Goal: Transaction & Acquisition: Purchase product/service

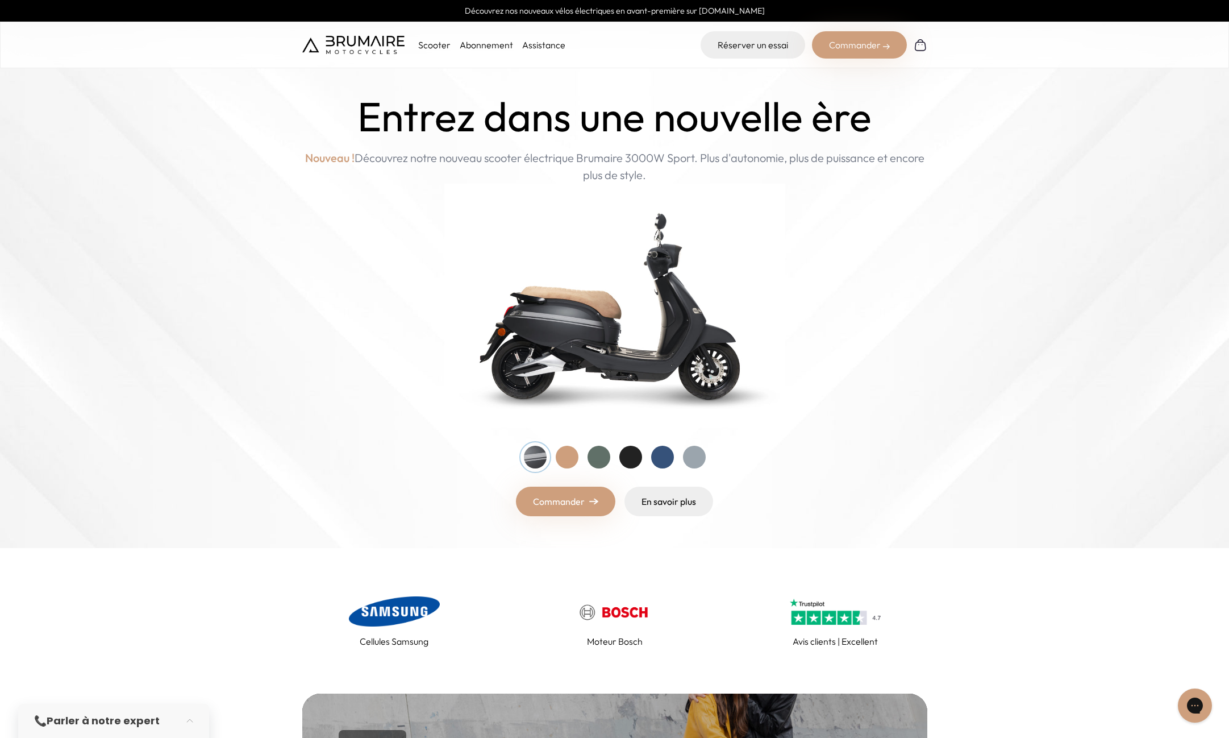
click at [566, 454] on div at bounding box center [567, 457] width 23 height 23
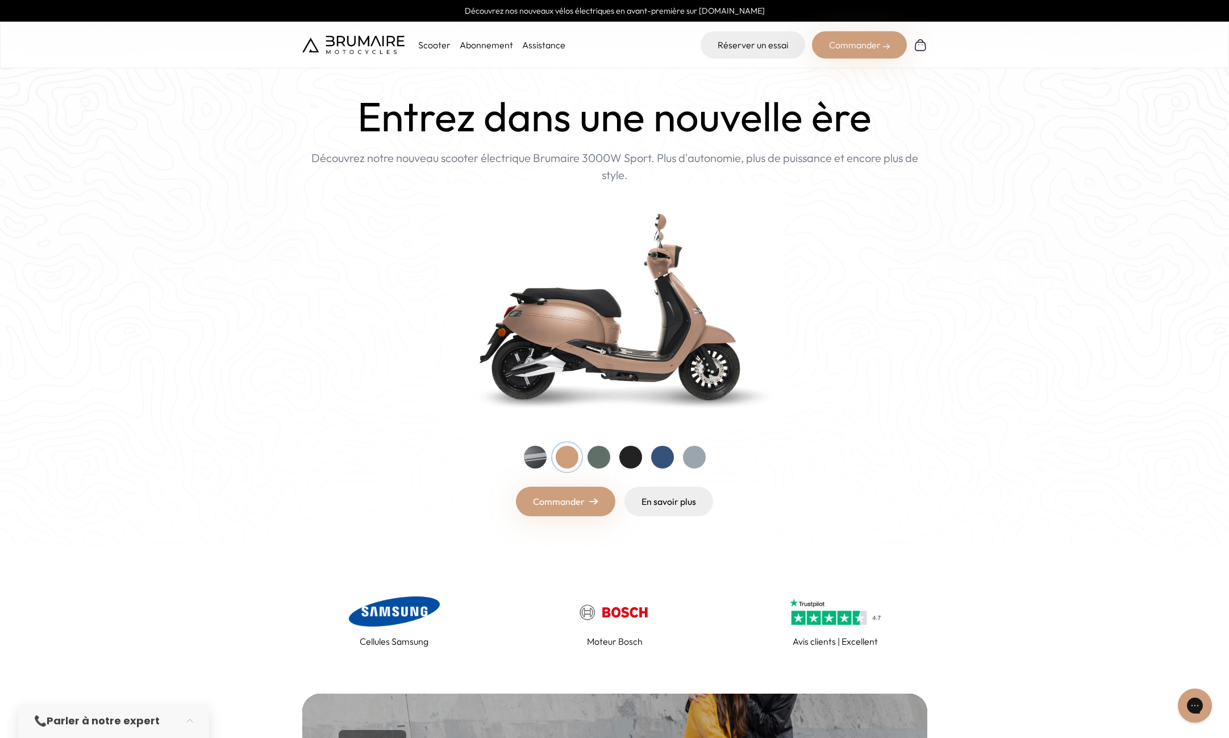
click at [600, 454] on div at bounding box center [599, 457] width 23 height 23
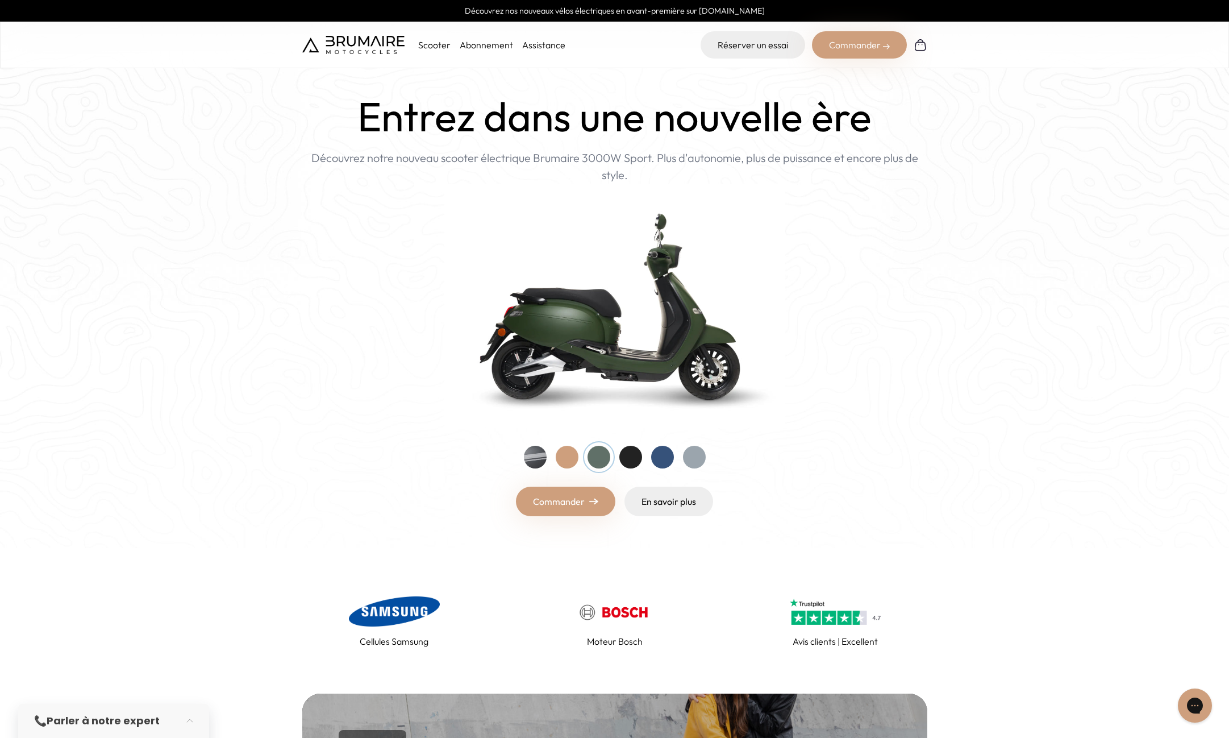
click at [627, 454] on div at bounding box center [631, 457] width 23 height 23
click at [664, 455] on div at bounding box center [662, 457] width 23 height 23
click at [693, 455] on div at bounding box center [694, 457] width 23 height 23
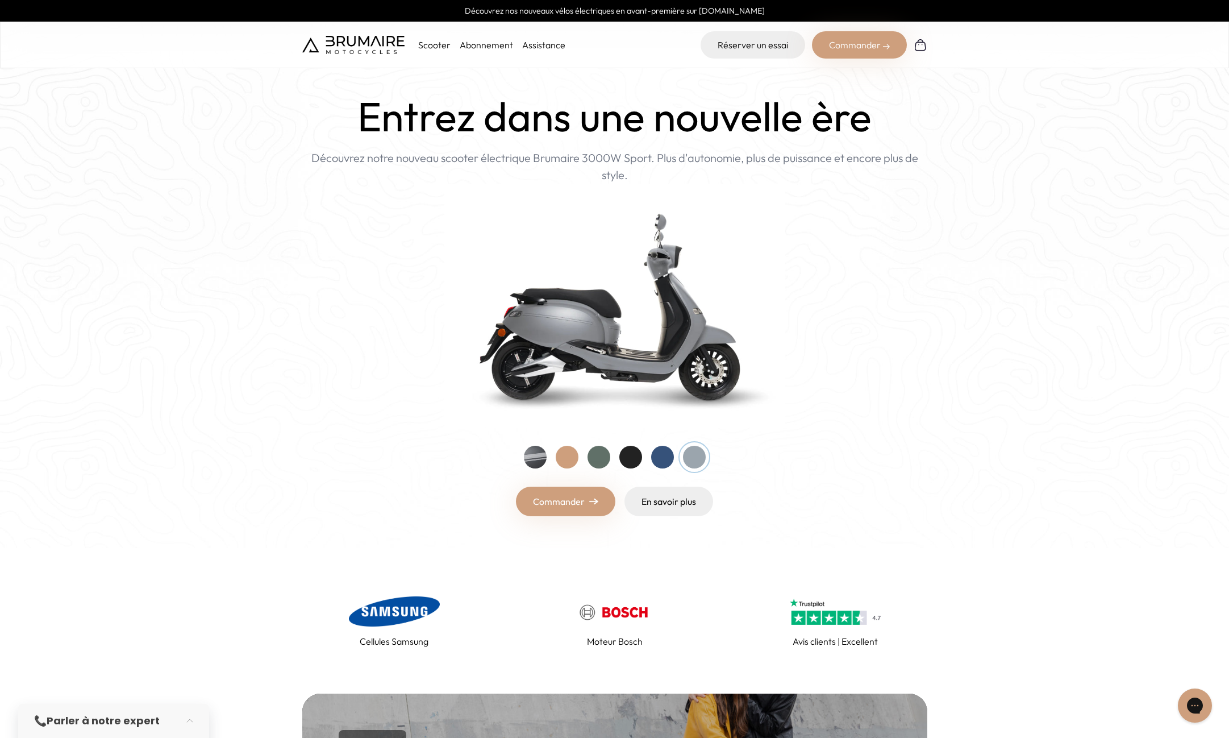
click at [521, 454] on div "Entrez dans une nouvelle ère Nouveau ! Découvrez notre nouveau scooter électriq…" at bounding box center [614, 304] width 625 height 423
click at [536, 457] on div at bounding box center [535, 457] width 23 height 23
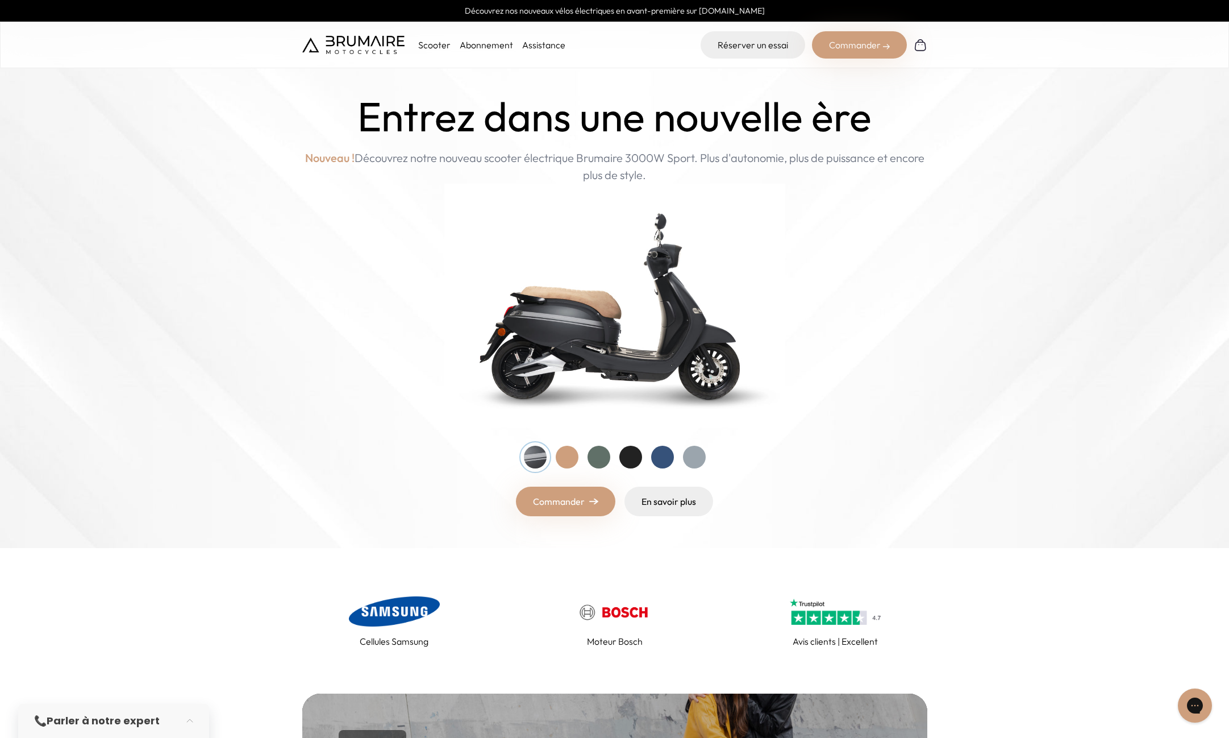
click at [483, 41] on link "Abonnement" at bounding box center [486, 44] width 53 height 11
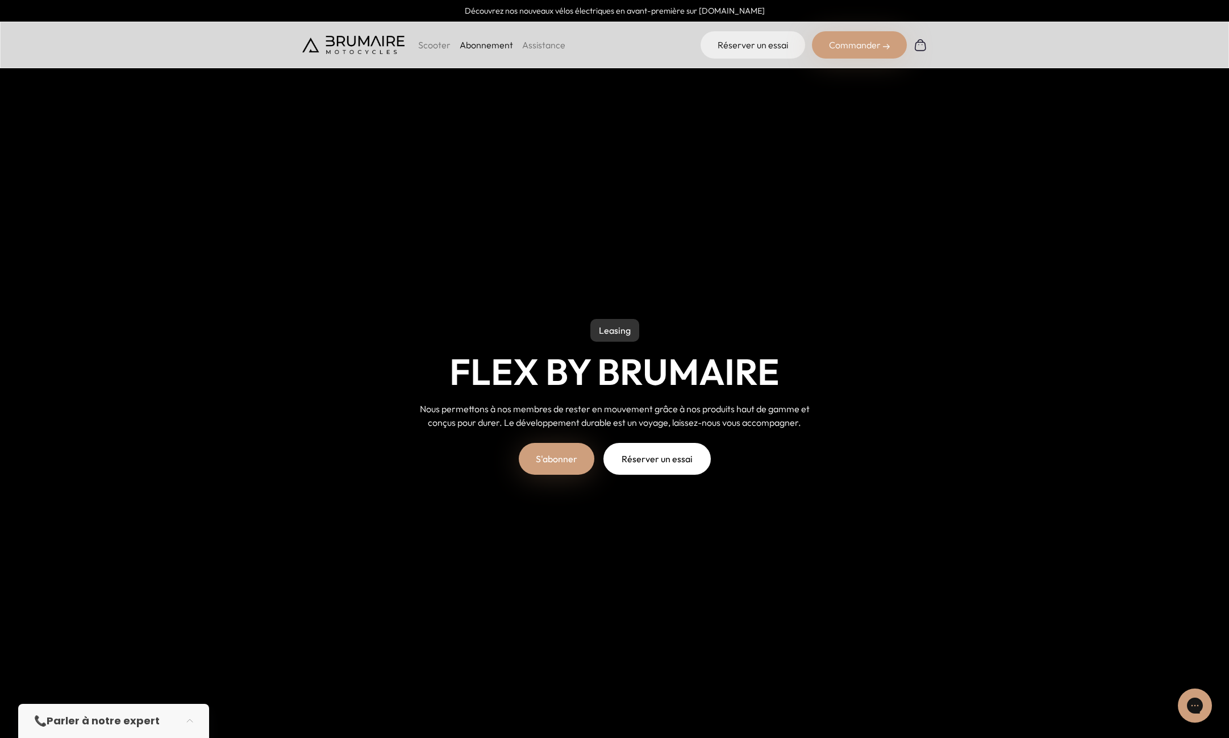
click at [419, 41] on p "Scooter" at bounding box center [434, 45] width 32 height 14
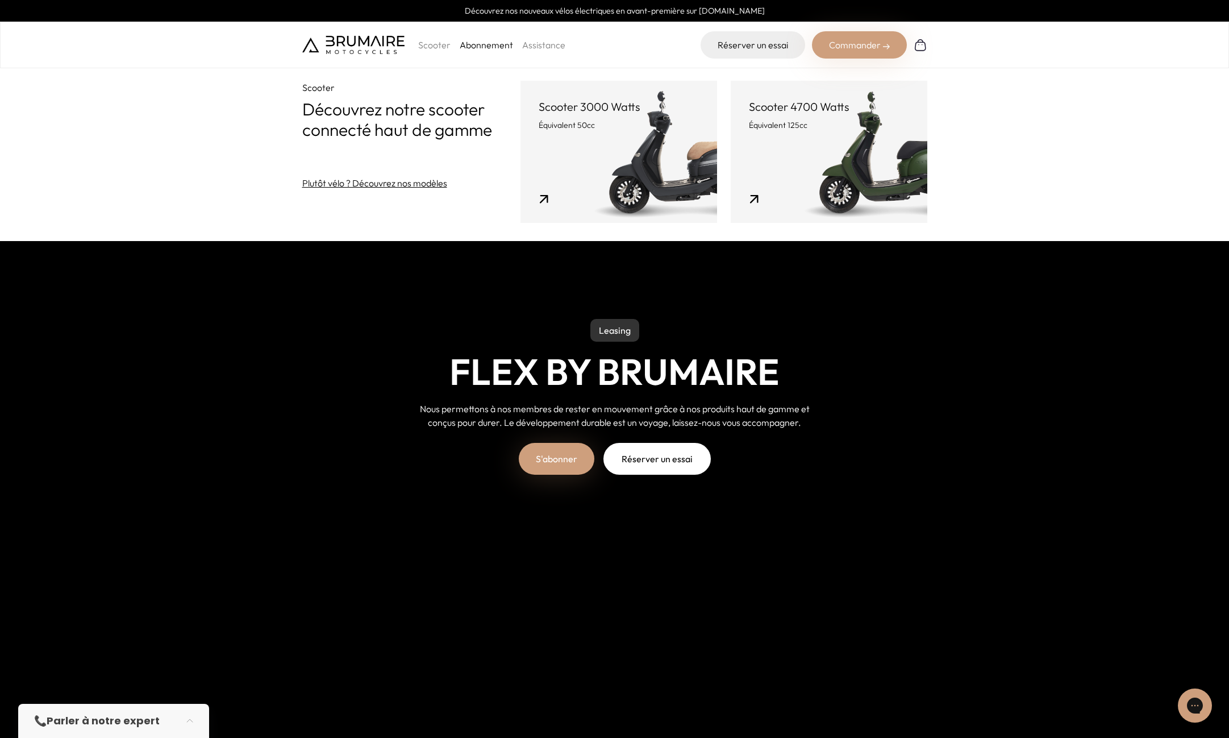
click at [577, 153] on link "Scooter 3000 Watts Équivalent 50cc" at bounding box center [619, 152] width 197 height 142
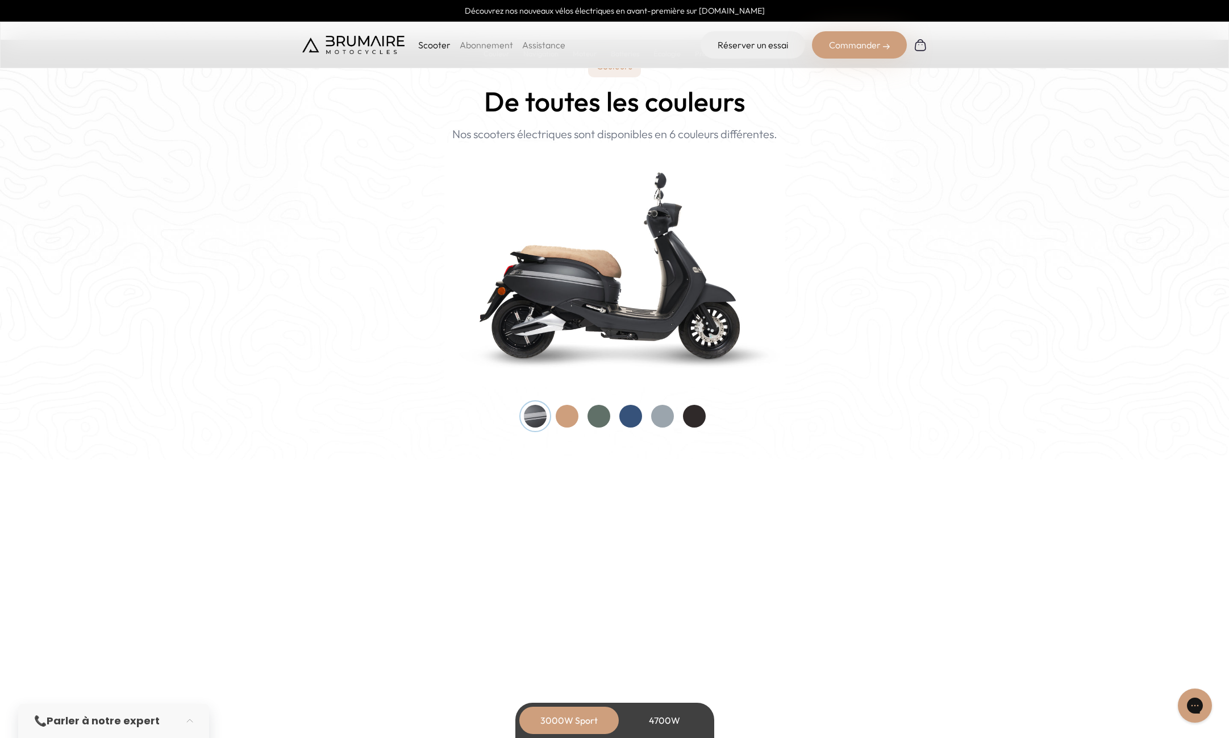
scroll to position [1200, 0]
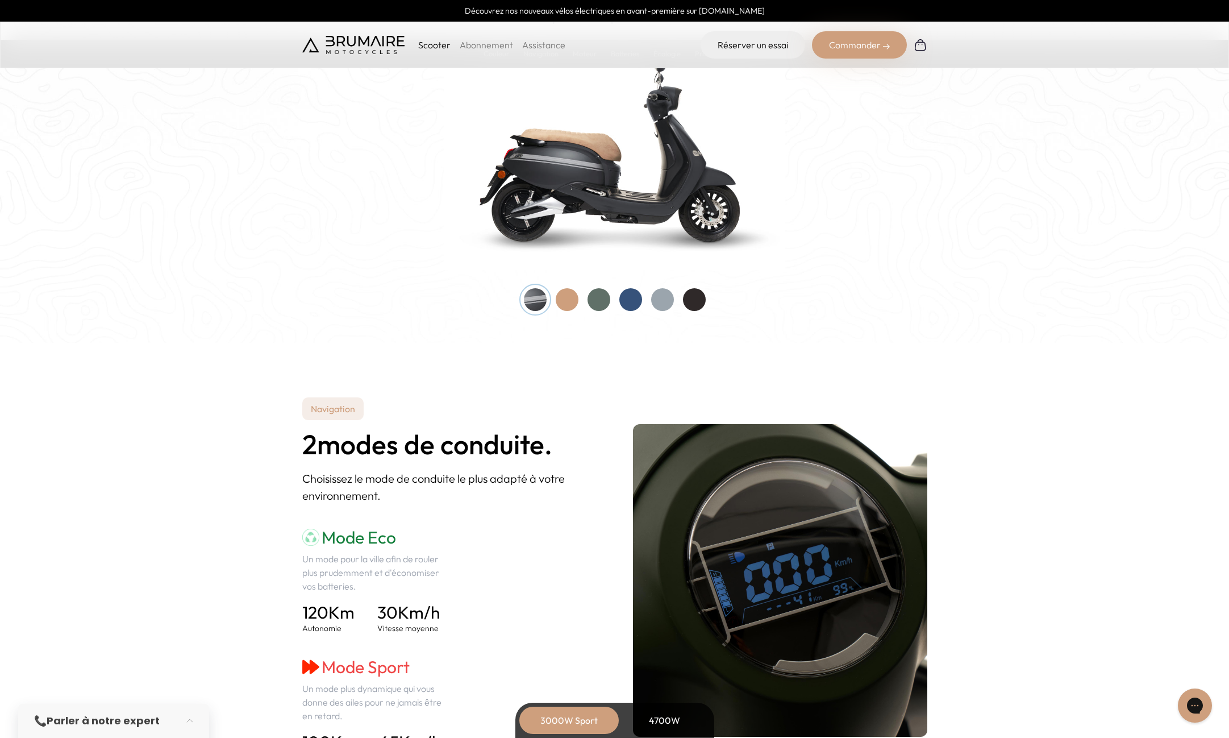
click at [605, 298] on div at bounding box center [599, 299] width 23 height 23
click at [699, 299] on div at bounding box center [694, 299] width 23 height 23
click at [659, 301] on div at bounding box center [662, 299] width 23 height 23
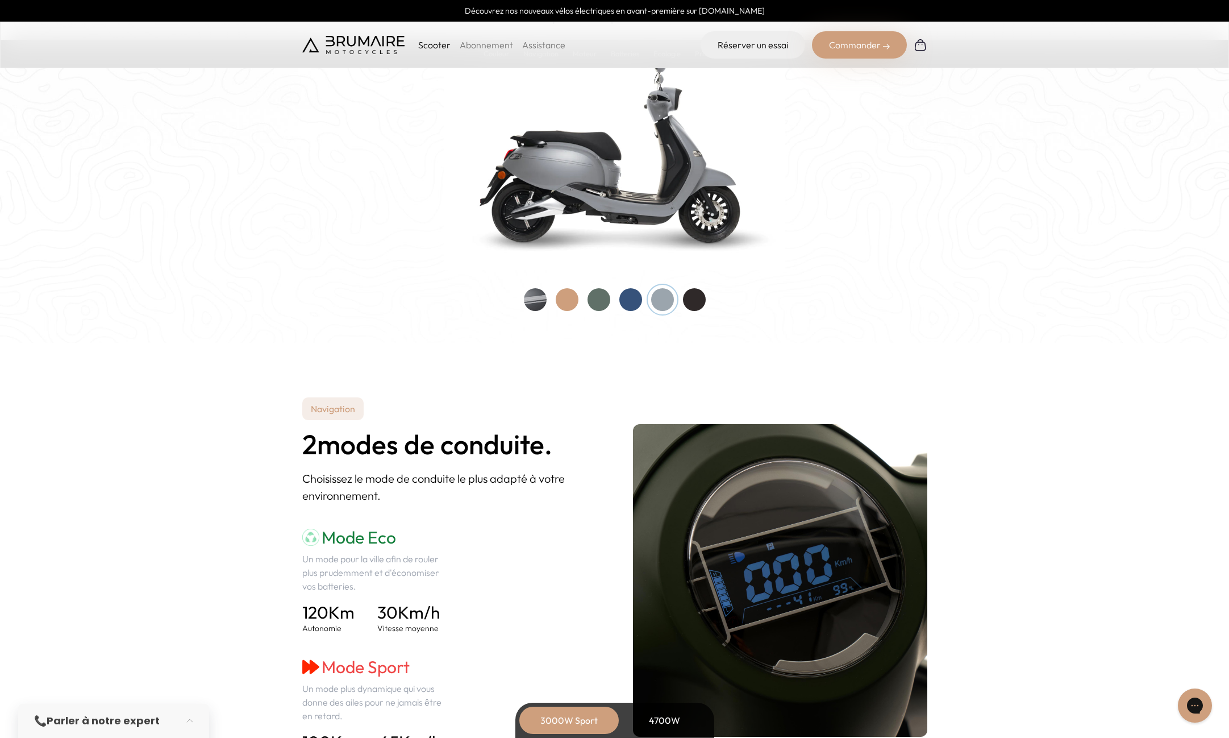
click at [623, 300] on div at bounding box center [631, 299] width 23 height 23
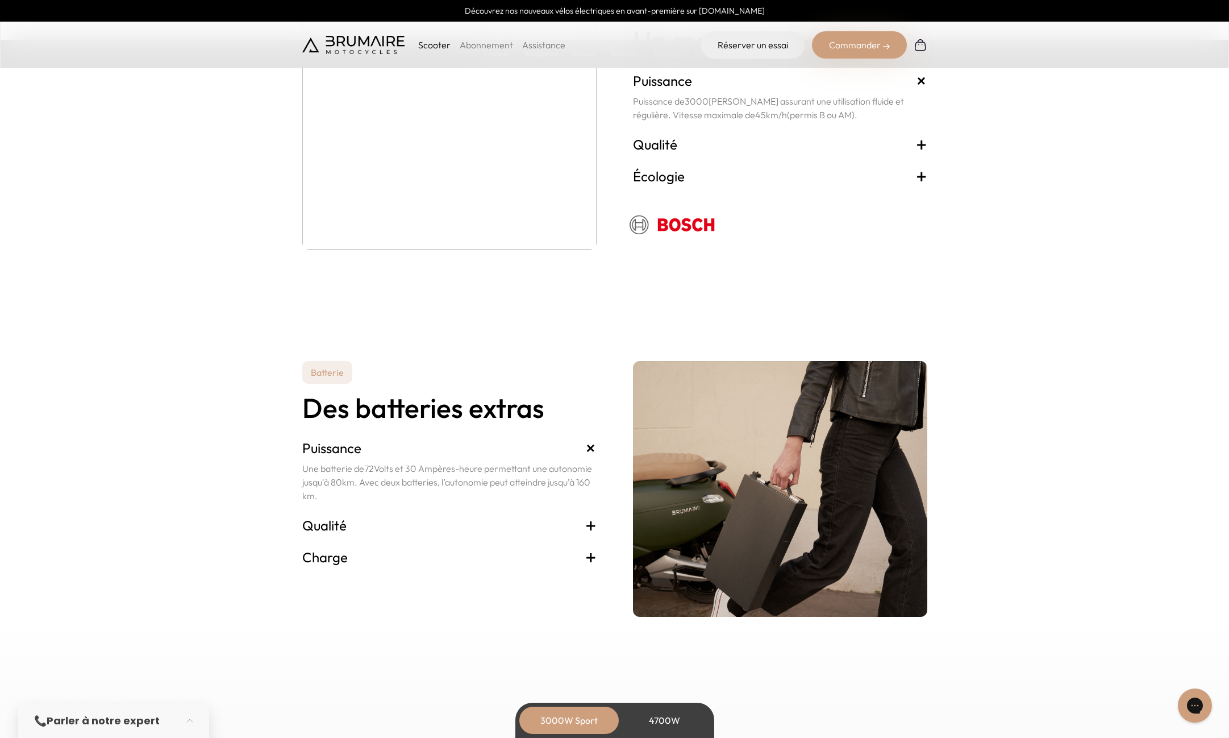
scroll to position [2334, 0]
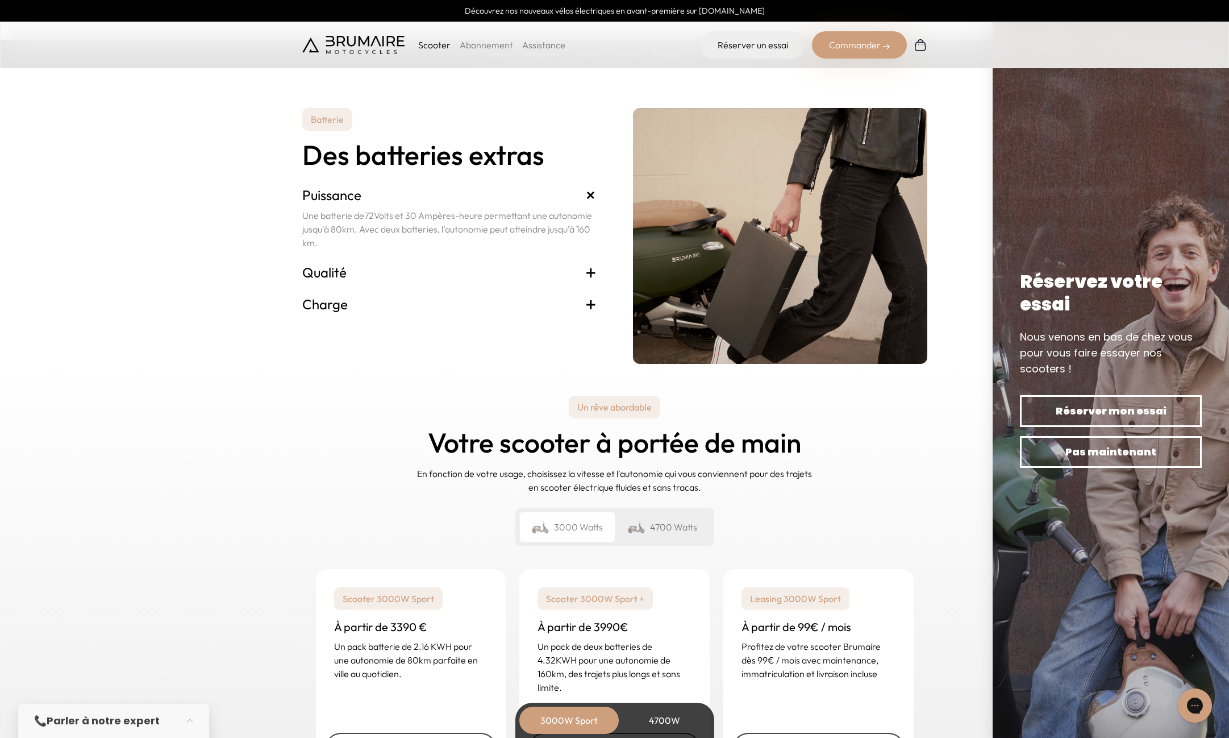
click at [594, 267] on span "+" at bounding box center [590, 272] width 11 height 18
click at [588, 288] on span "+" at bounding box center [590, 290] width 11 height 18
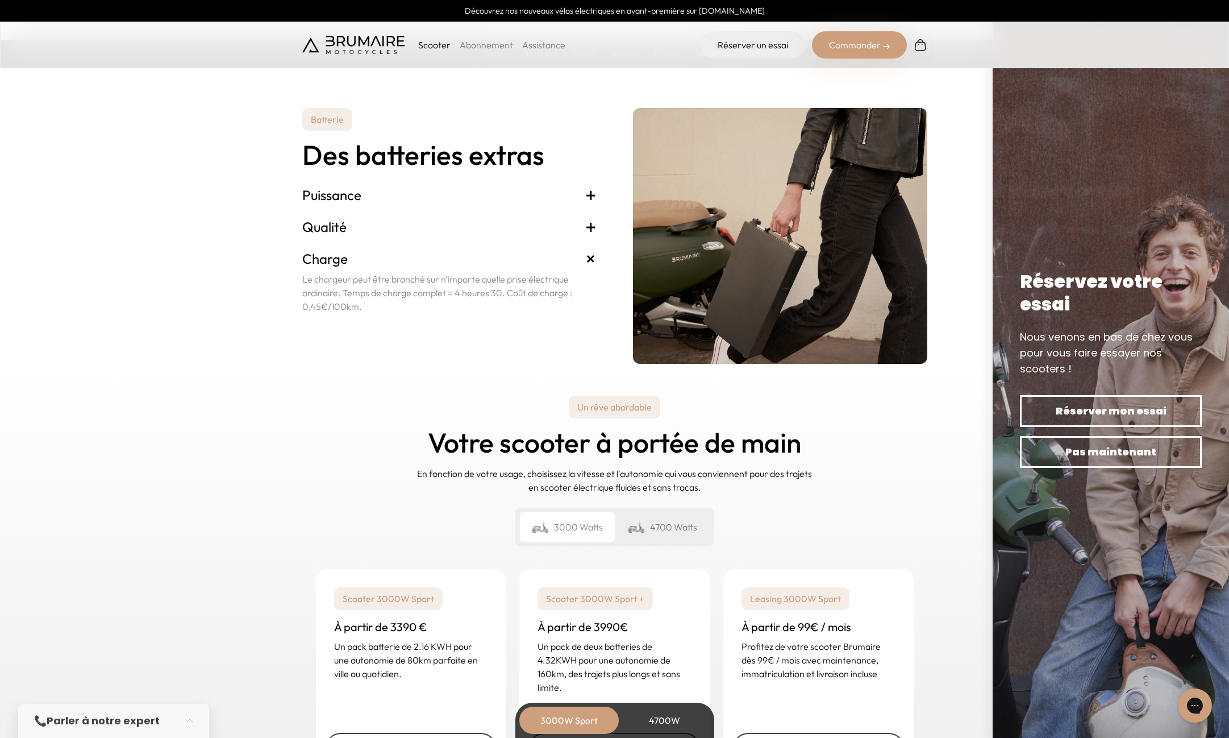
scroll to position [2540, 0]
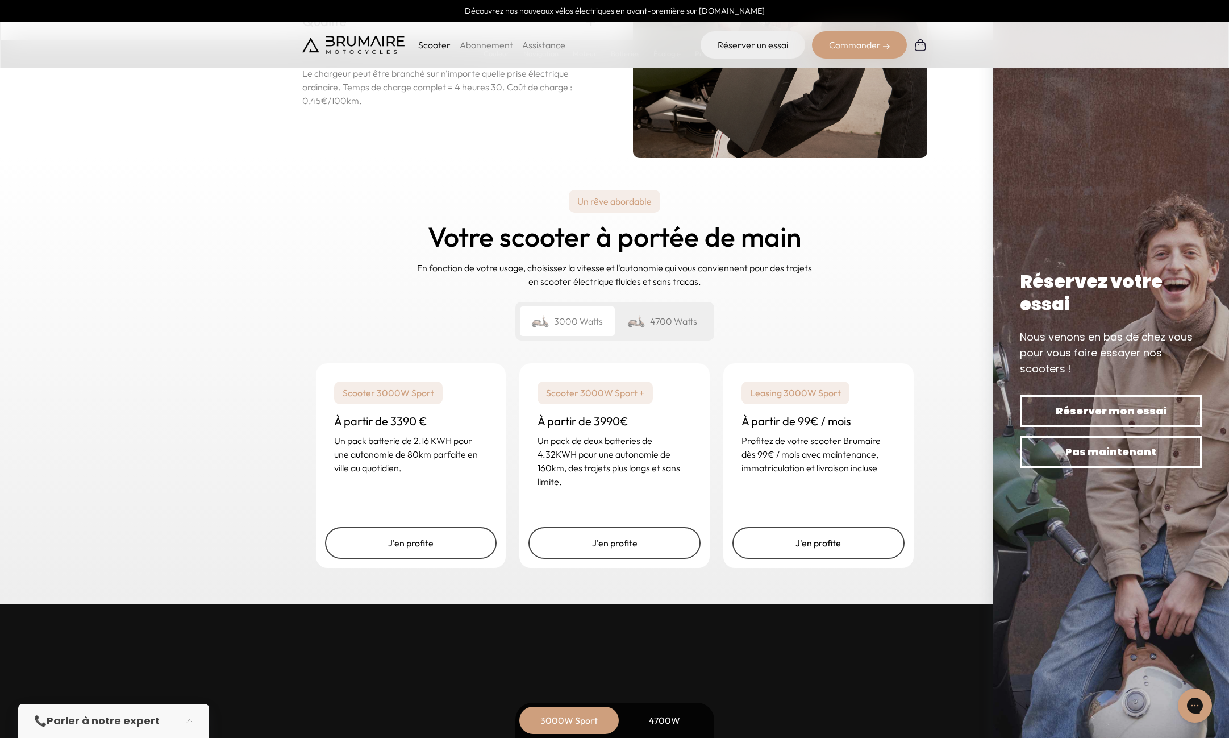
click at [667, 323] on div "4700 Watts" at bounding box center [662, 321] width 95 height 30
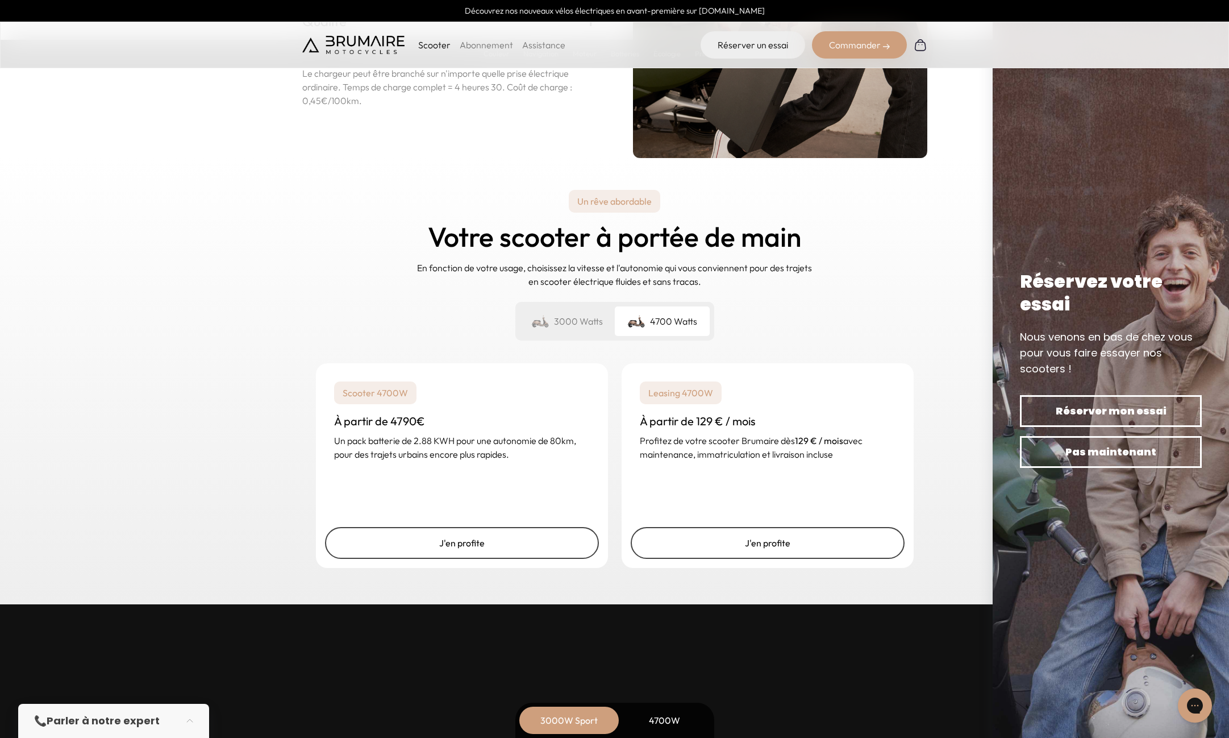
click at [572, 315] on div "3000 Watts" at bounding box center [567, 321] width 95 height 30
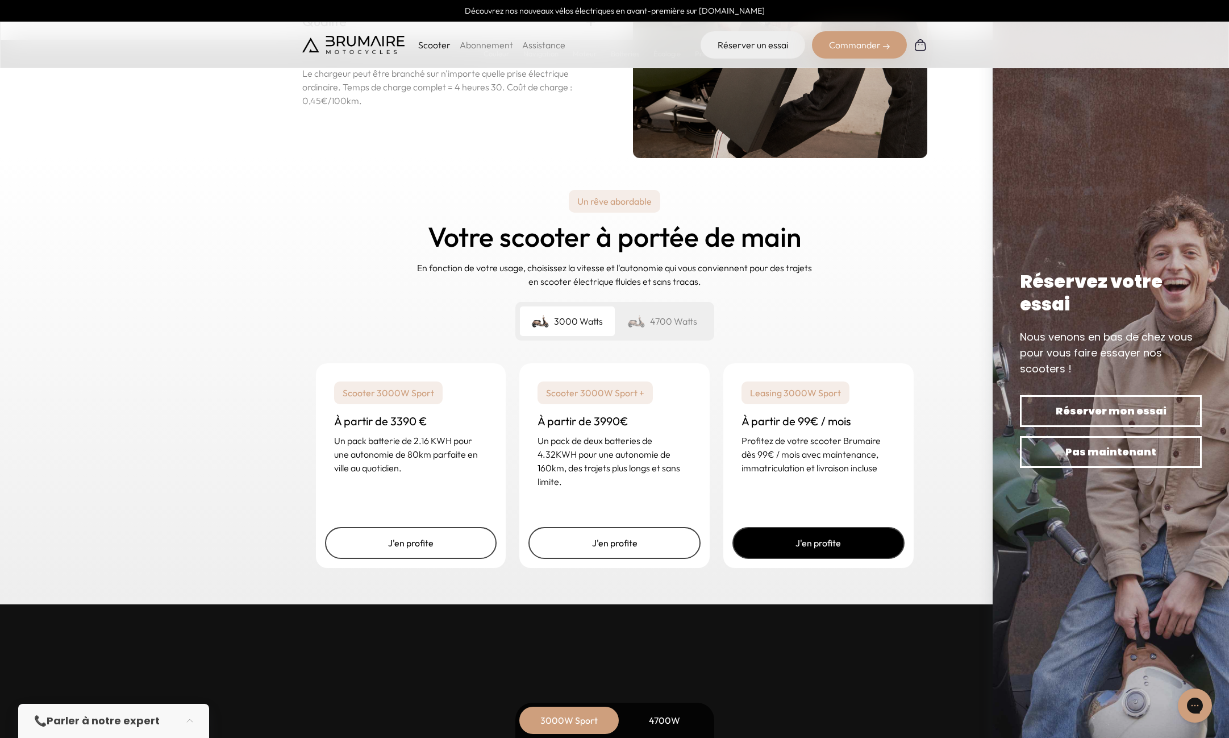
click at [826, 541] on link "J'en profite" at bounding box center [819, 543] width 172 height 32
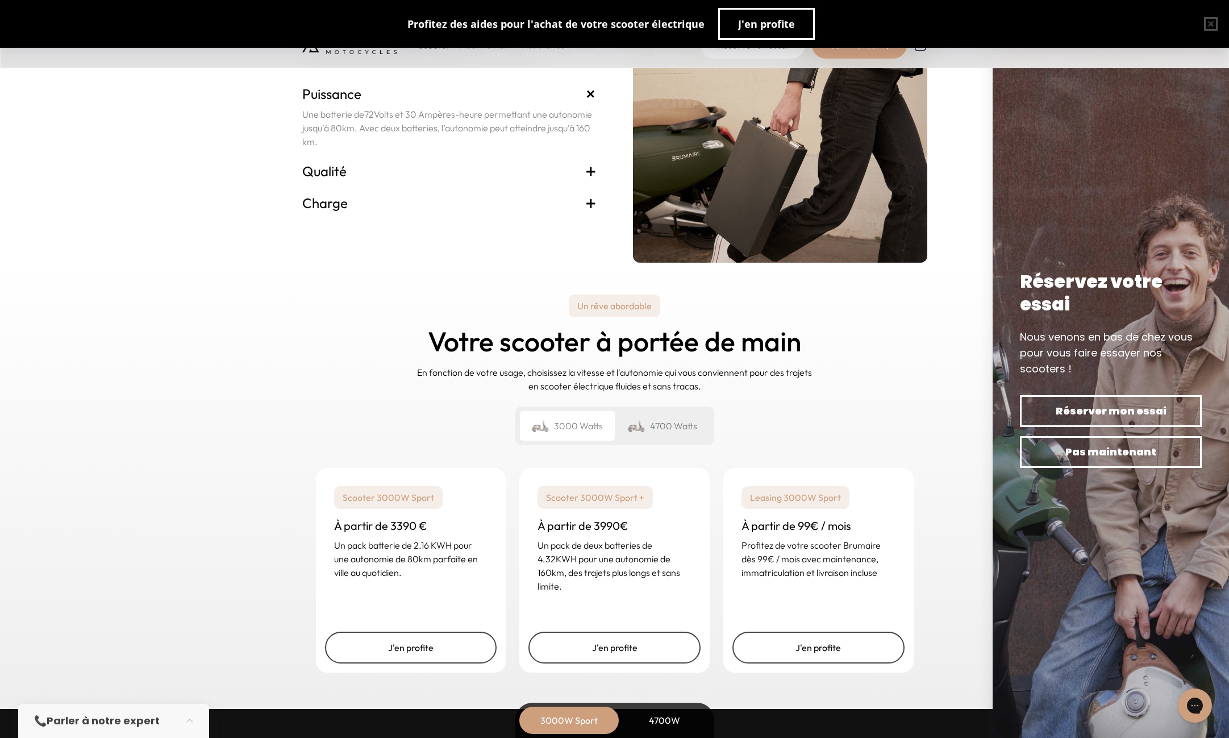
scroll to position [2544, 0]
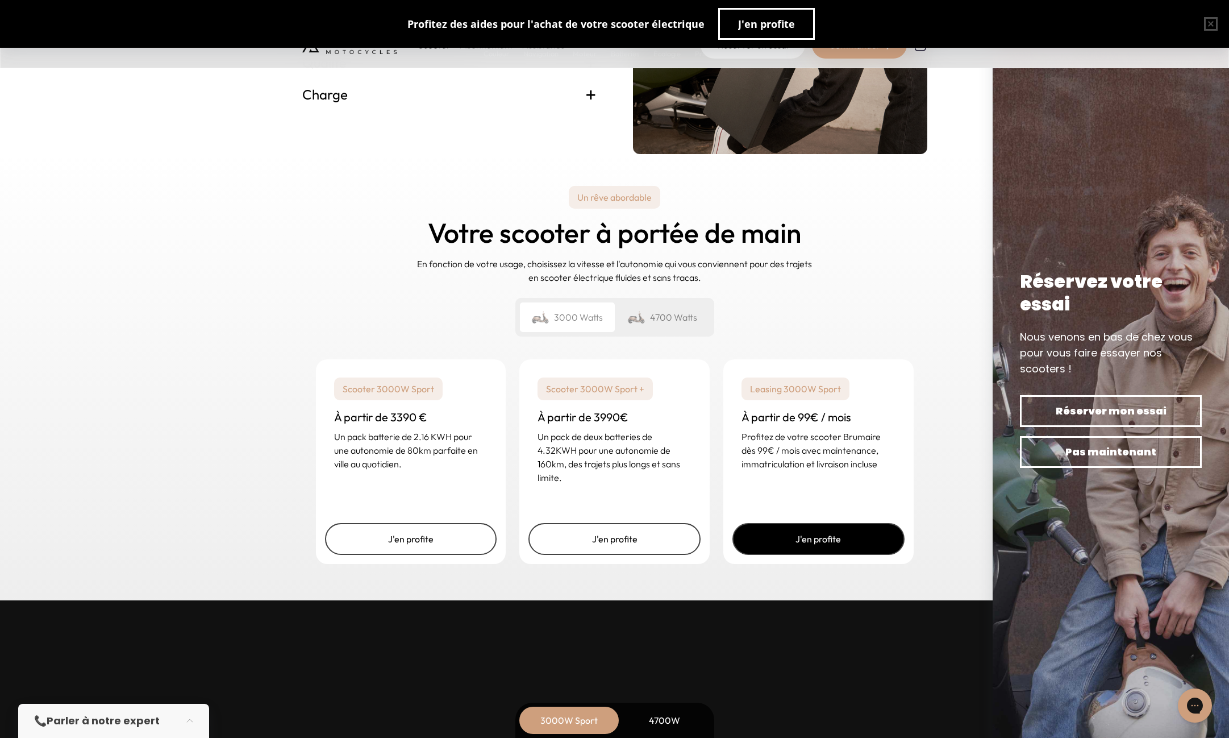
click at [820, 540] on link "J'en profite" at bounding box center [819, 539] width 172 height 32
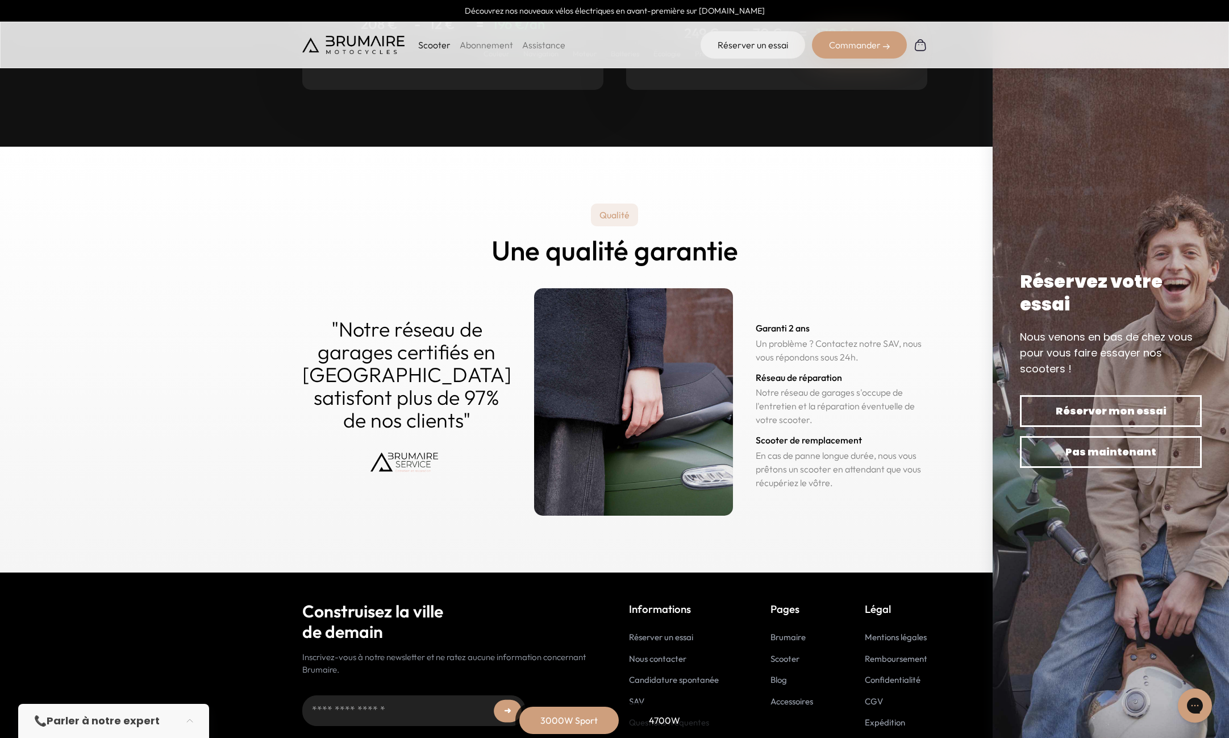
scroll to position [5378, 0]
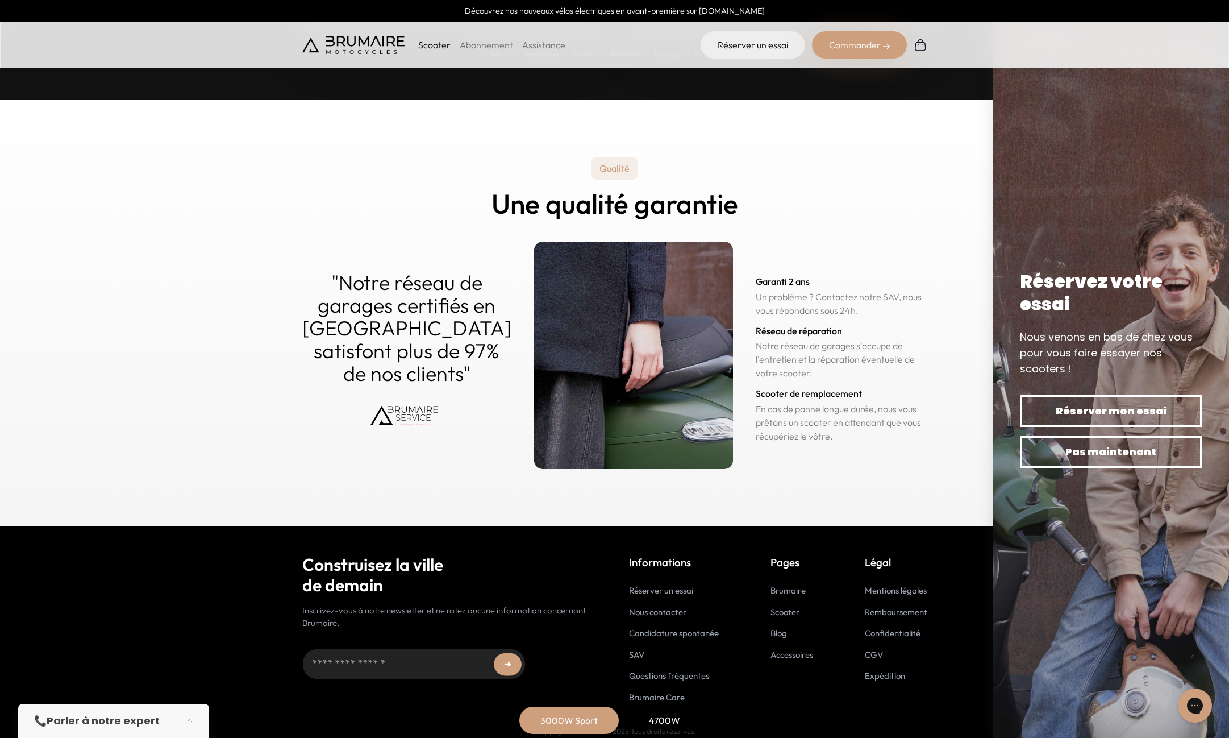
click at [352, 660] on input "Adresse email..." at bounding box center [413, 663] width 223 height 31
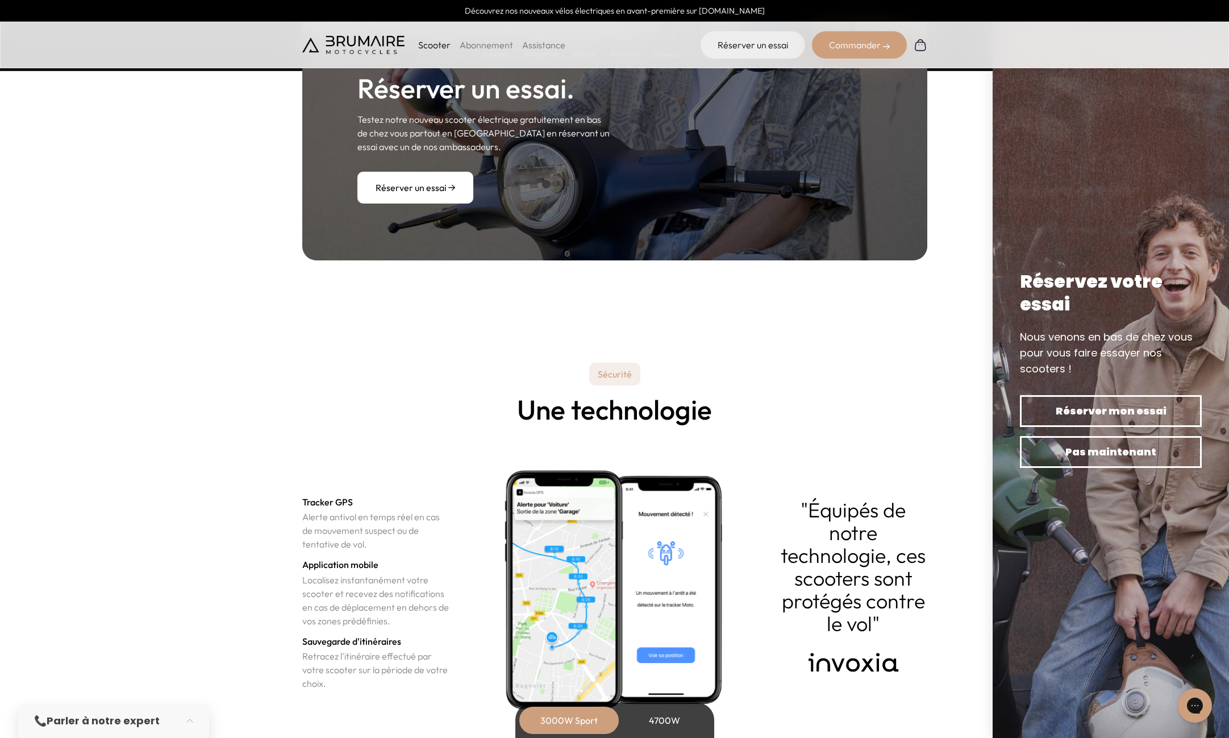
scroll to position [3596, 0]
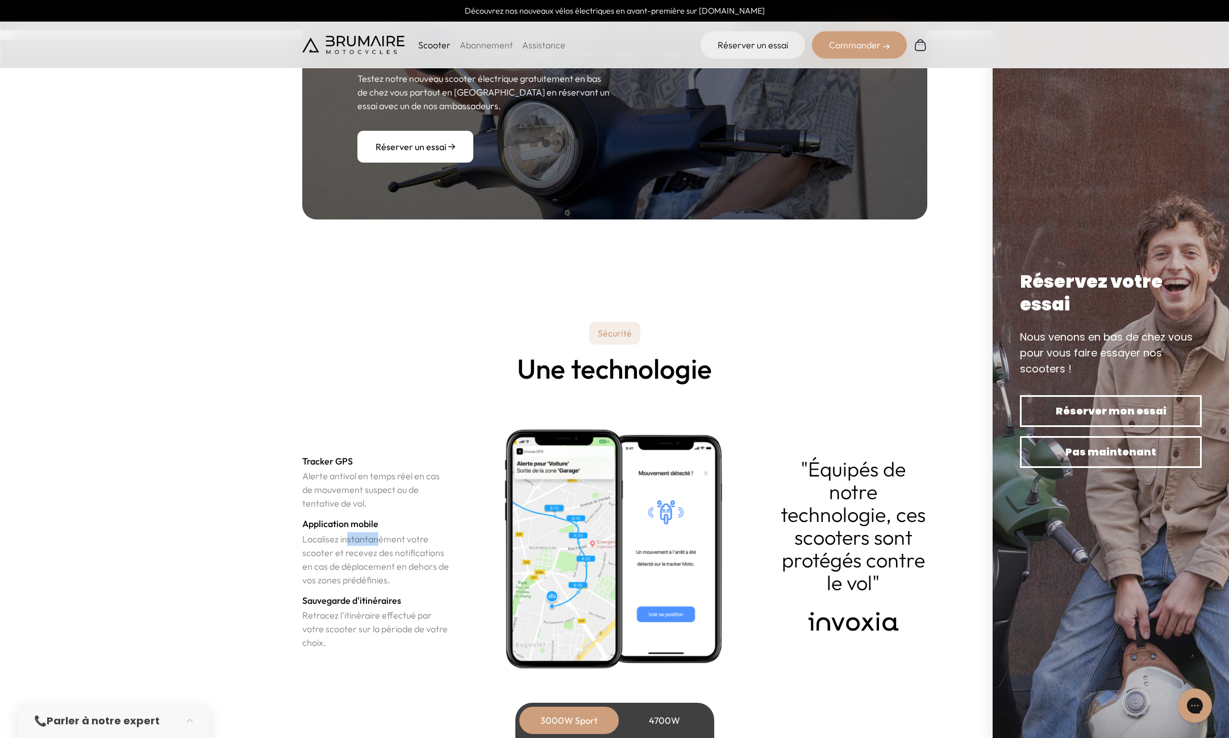
drag, startPoint x: 348, startPoint y: 533, endPoint x: 393, endPoint y: 534, distance: 44.3
click at [379, 534] on p "Localisez instantanément votre scooter et recevez des notifications en cas de d…" at bounding box center [376, 559] width 148 height 55
drag, startPoint x: 402, startPoint y: 533, endPoint x: 394, endPoint y: 543, distance: 12.2
click at [402, 533] on p "Localisez instantanément votre scooter et recevez des notifications en cas de d…" at bounding box center [376, 559] width 148 height 55
drag, startPoint x: 340, startPoint y: 552, endPoint x: 403, endPoint y: 552, distance: 62.5
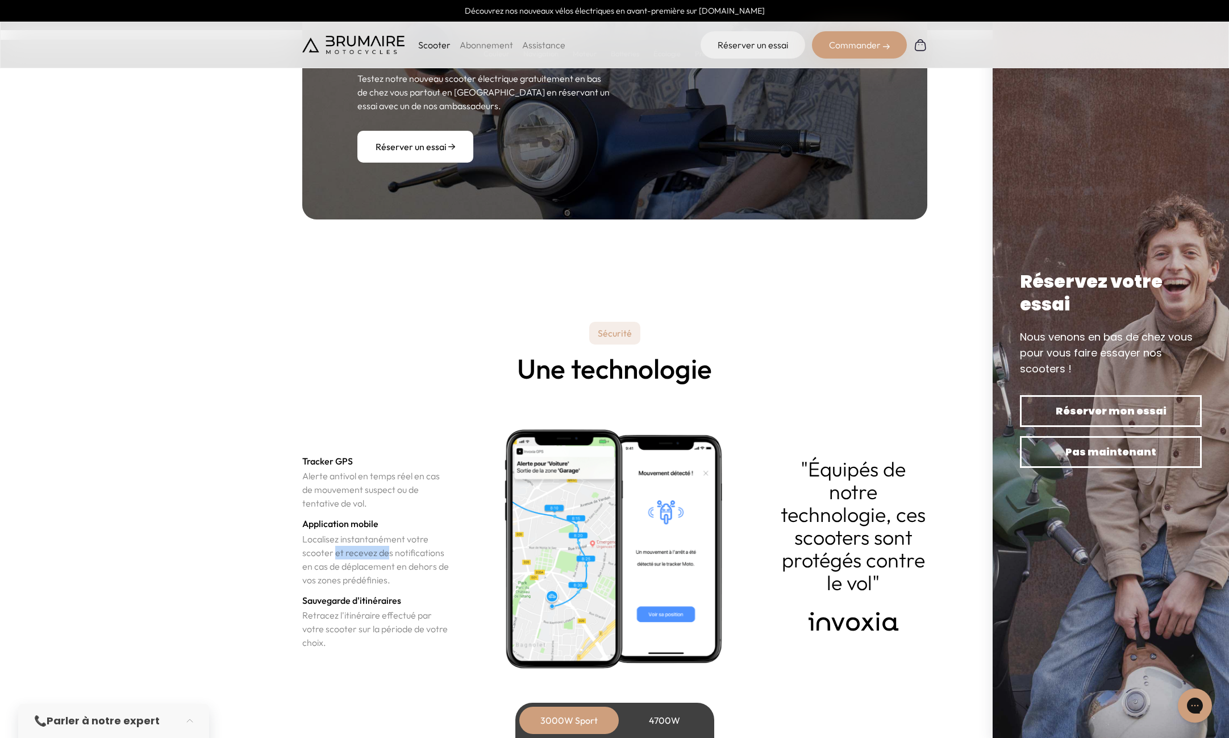
click at [393, 552] on p "Localisez instantanément votre scooter et recevez des notifications en cas de d…" at bounding box center [376, 559] width 148 height 55
click at [419, 554] on p "Localisez instantanément votre scooter et recevez des notifications en cas de d…" at bounding box center [376, 559] width 148 height 55
drag, startPoint x: 378, startPoint y: 617, endPoint x: 397, endPoint y: 618, distance: 18.8
click at [389, 617] on p "Retracez l'itinéraire effectué par votre scooter sur la période de votre choix." at bounding box center [376, 628] width 148 height 41
click at [397, 620] on p "Retracez l'itinéraire effectué par votre scooter sur la période de votre choix." at bounding box center [376, 628] width 148 height 41
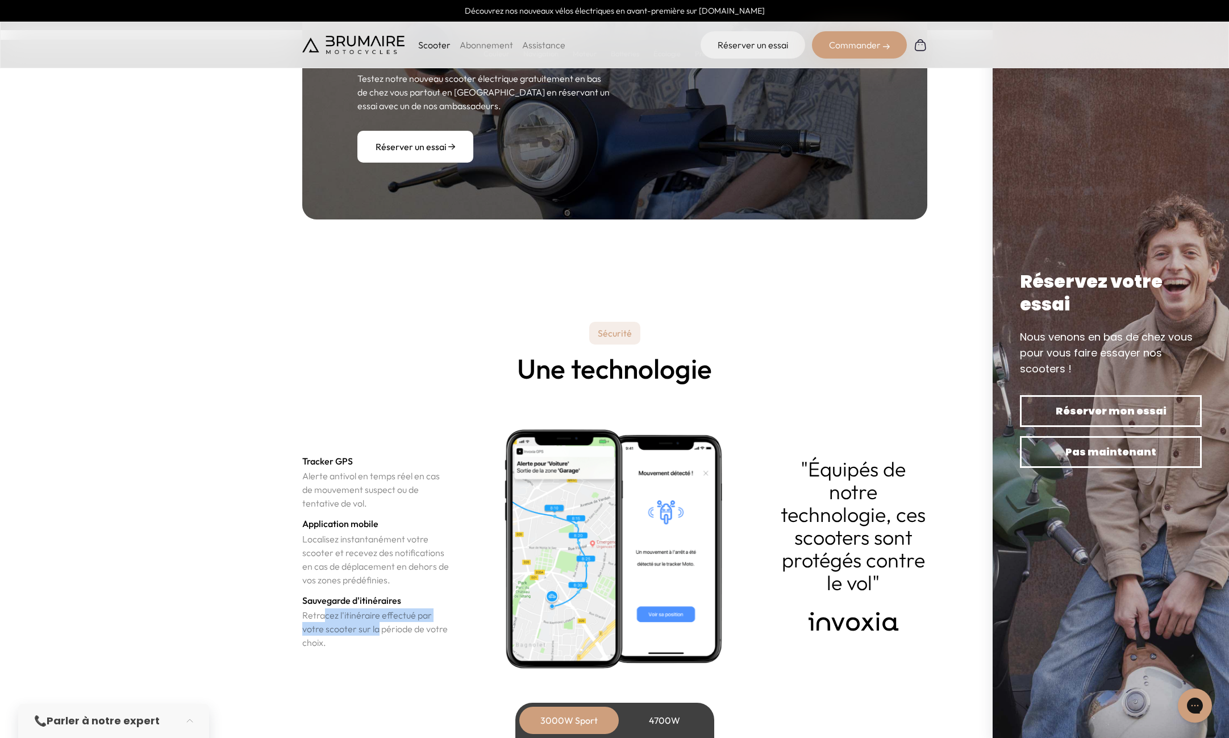
drag, startPoint x: 323, startPoint y: 615, endPoint x: 402, endPoint y: 621, distance: 78.7
click at [380, 618] on p "Retracez l'itinéraire effectué par votre scooter sur la période de votre choix." at bounding box center [376, 628] width 148 height 41
click at [410, 625] on p "Retracez l'itinéraire effectué par votre scooter sur la période de votre choix." at bounding box center [376, 628] width 148 height 41
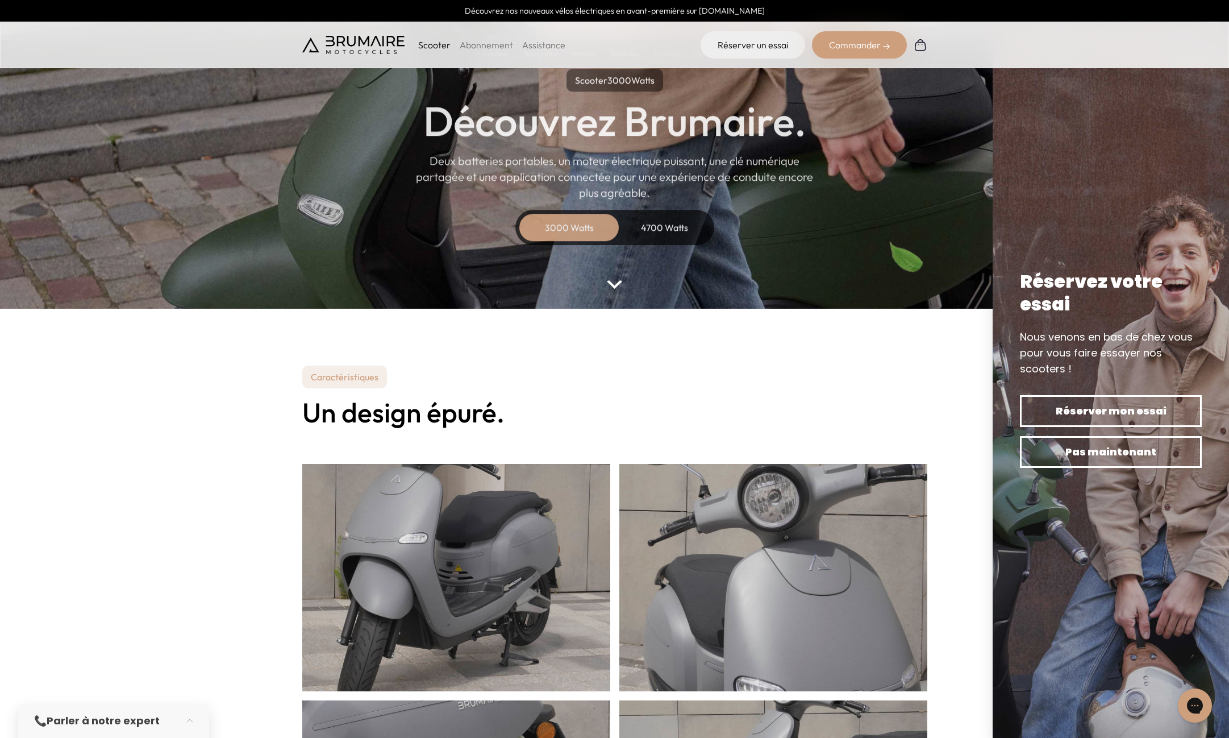
scroll to position [0, 0]
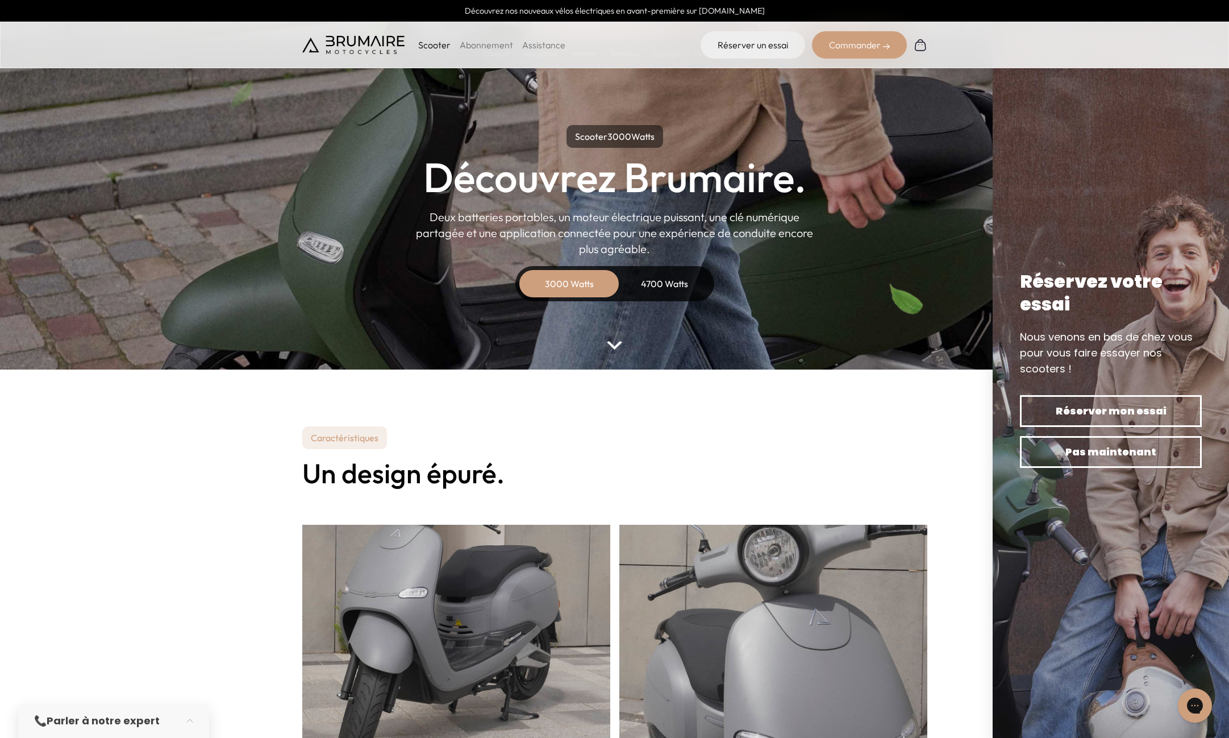
click at [531, 44] on link "Assistance" at bounding box center [543, 44] width 43 height 11
click at [542, 44] on link "Assistance" at bounding box center [543, 44] width 43 height 11
click at [490, 43] on link "Abonnement" at bounding box center [486, 44] width 53 height 11
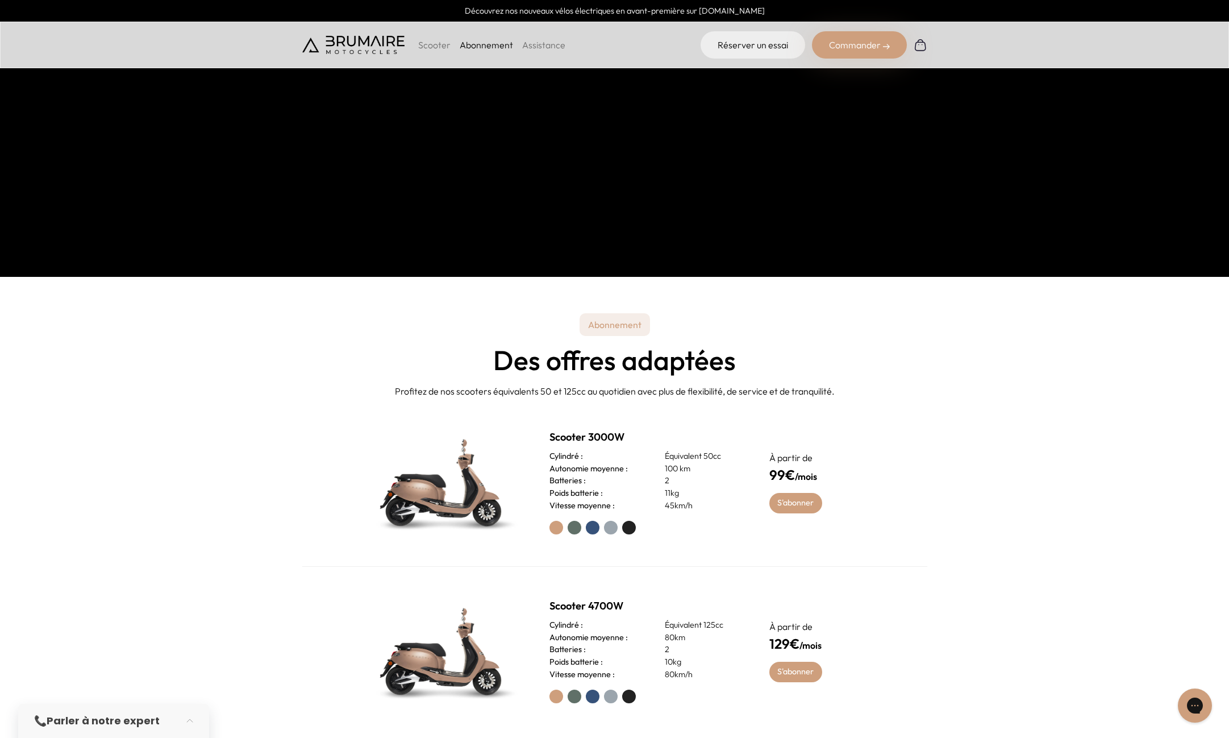
scroll to position [626, 0]
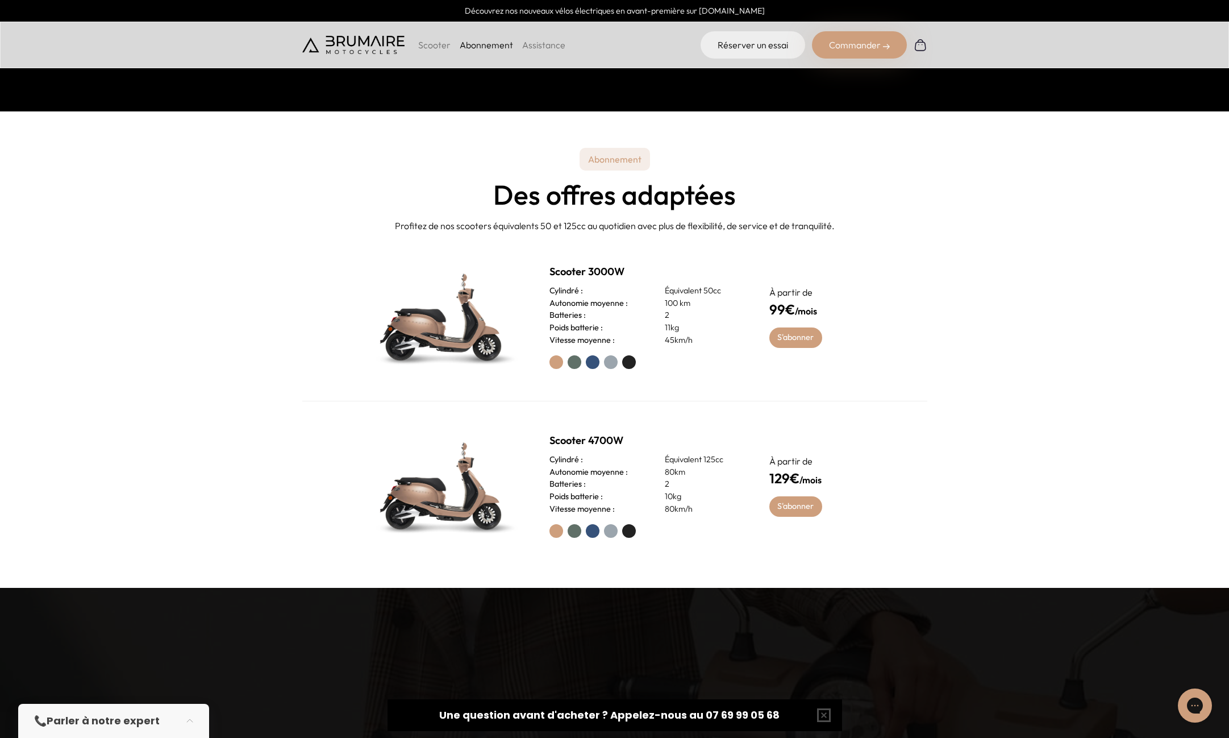
click at [573, 364] on label at bounding box center [575, 362] width 14 height 14
click at [592, 361] on label at bounding box center [593, 362] width 14 height 14
click at [796, 298] on p "À partir de" at bounding box center [818, 292] width 96 height 14
click at [795, 331] on link "S'abonner" at bounding box center [796, 337] width 53 height 20
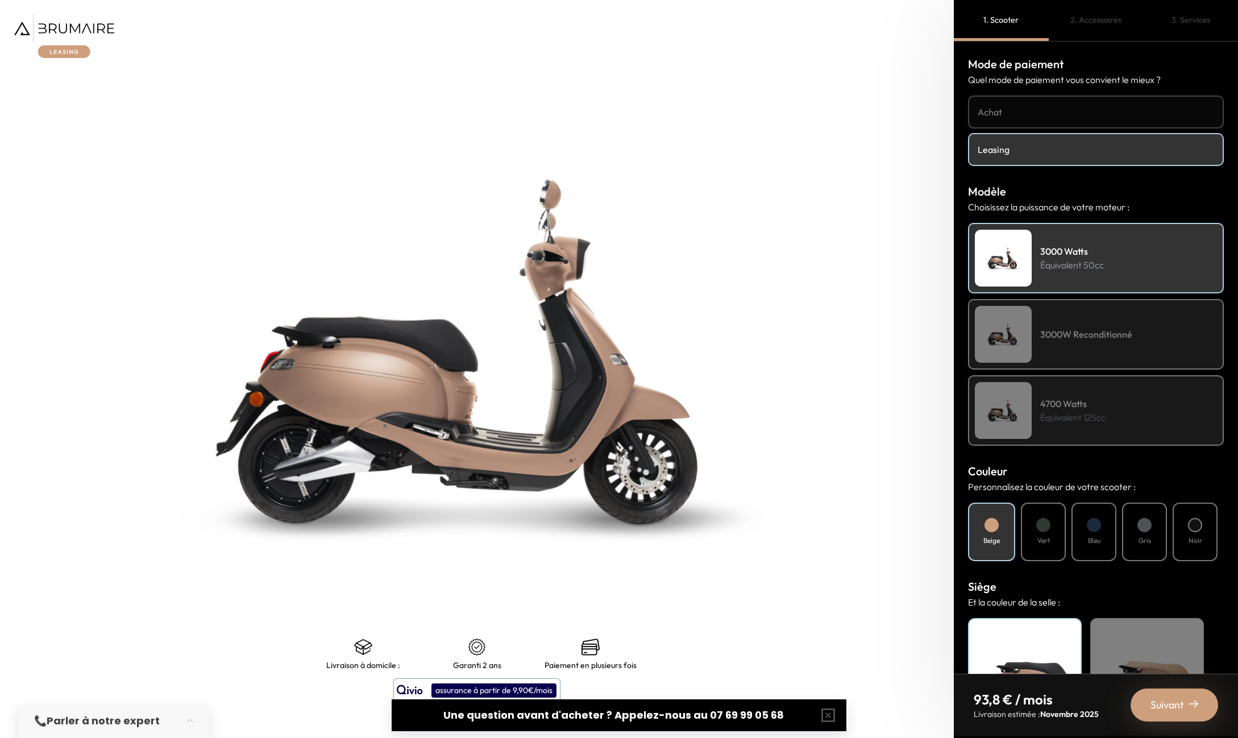
click at [1072, 342] on div "3000W Reconditionné" at bounding box center [1096, 334] width 256 height 70
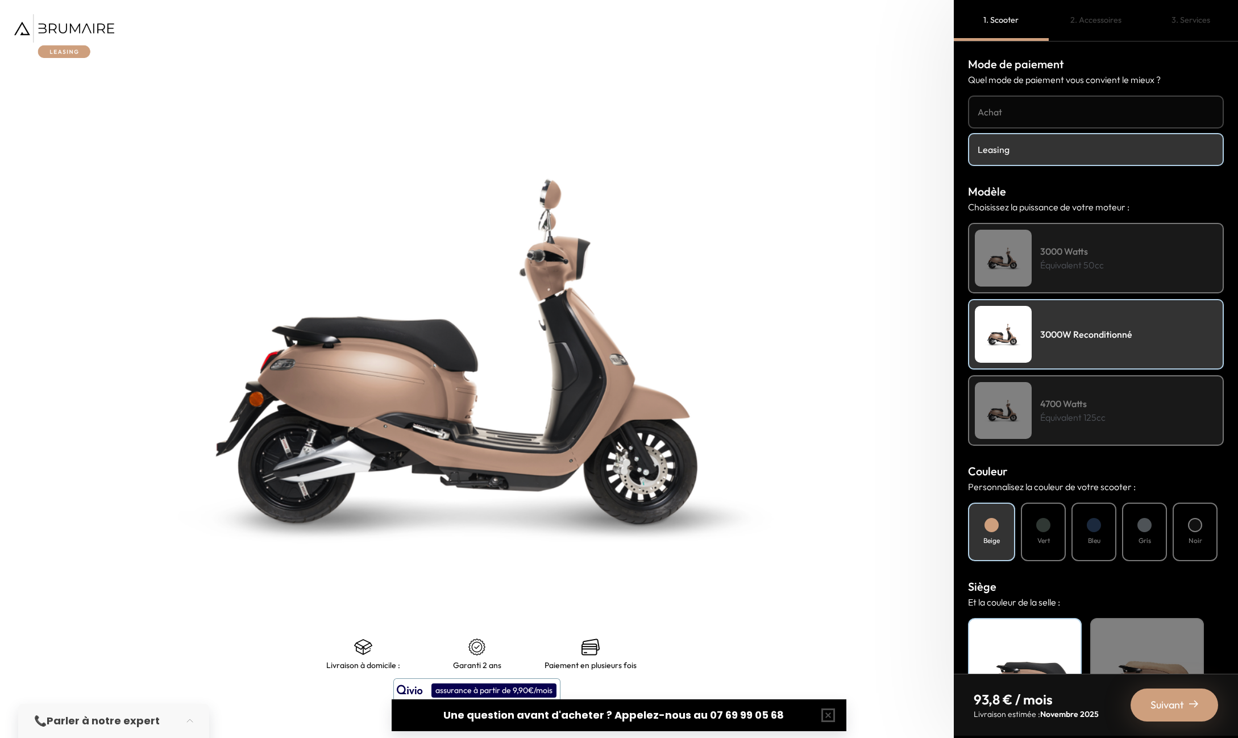
click at [1069, 261] on p "Équivalent 50cc" at bounding box center [1072, 265] width 64 height 14
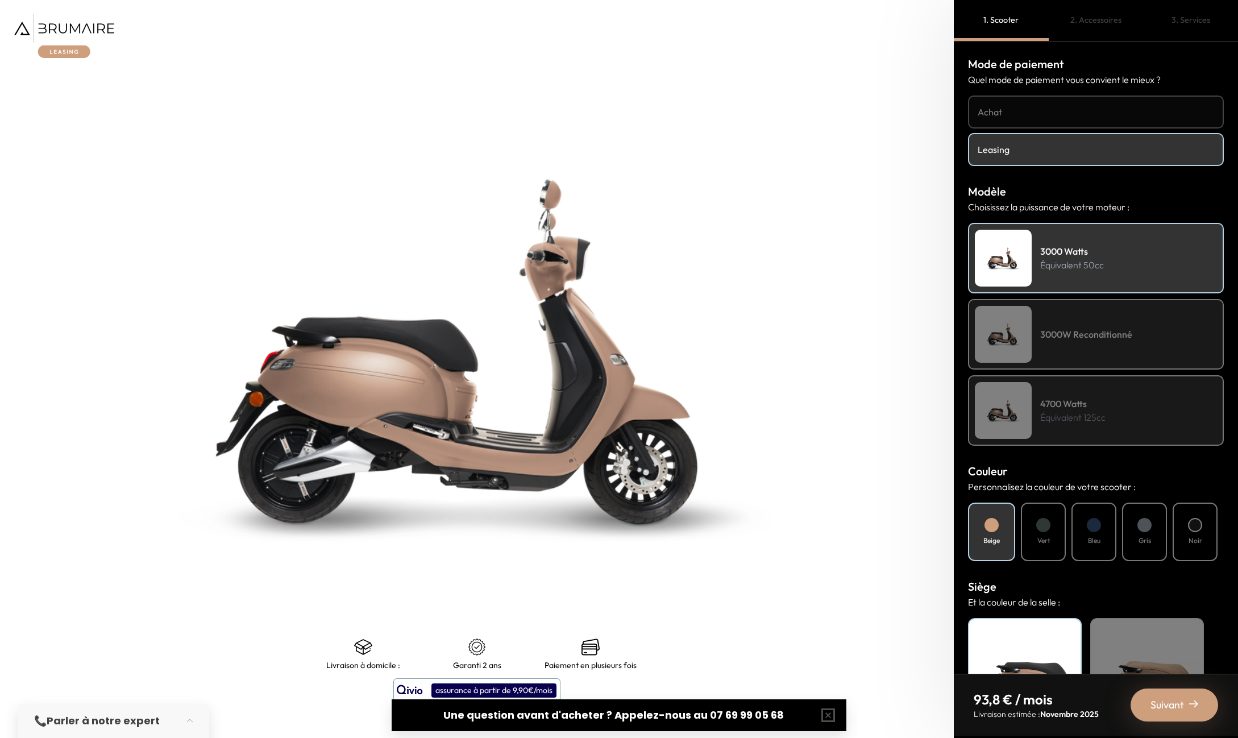
click at [1107, 534] on div "Bleu" at bounding box center [1093, 531] width 45 height 59
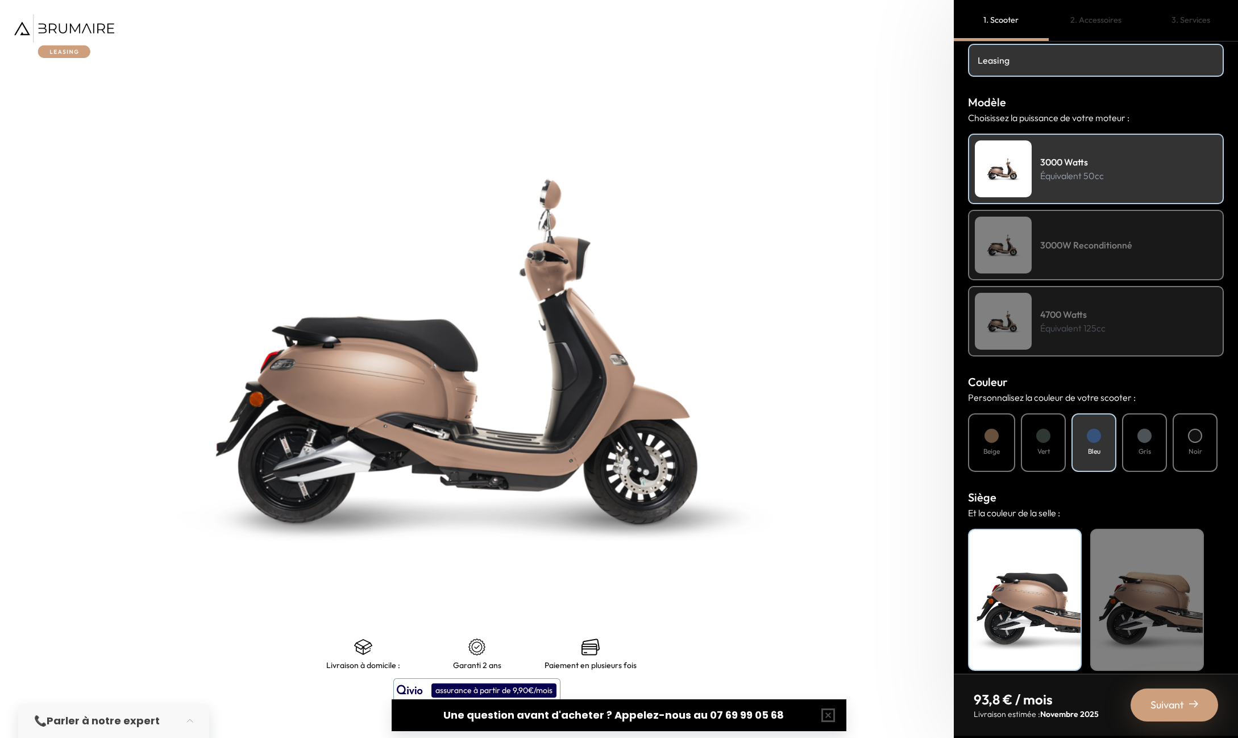
scroll to position [101, 0]
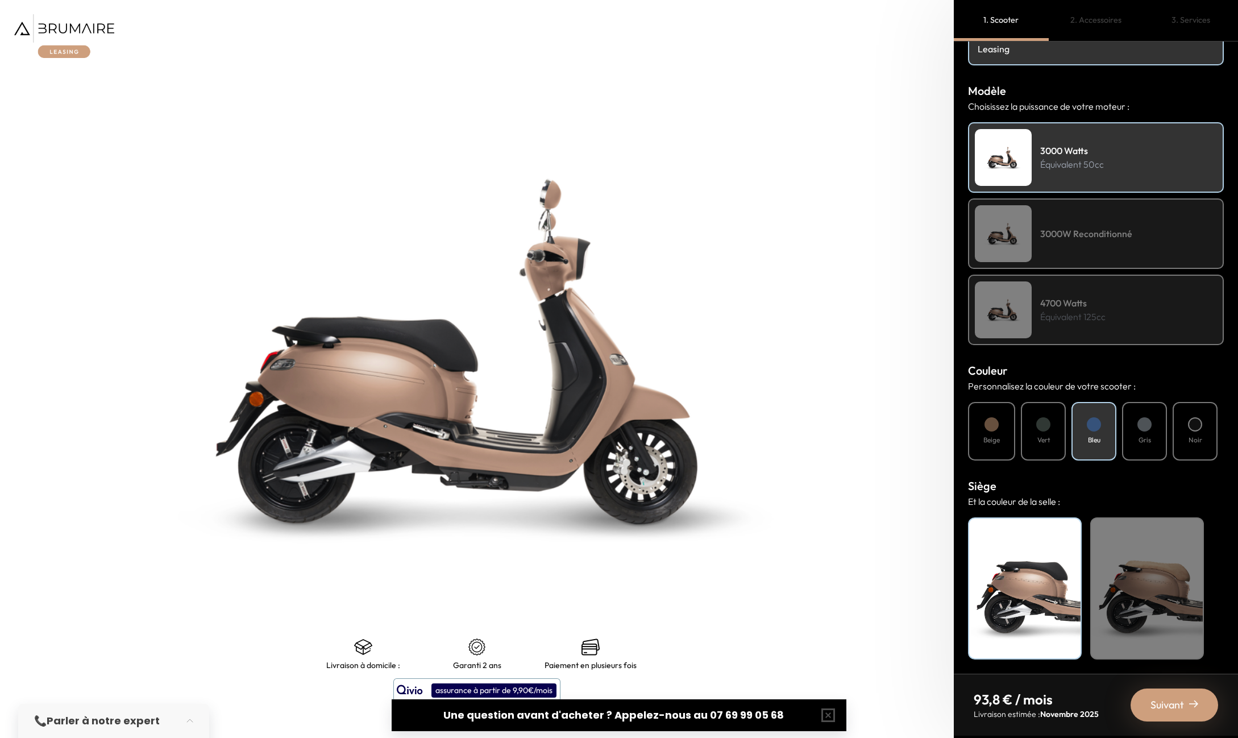
click at [1145, 585] on div "Beige" at bounding box center [1147, 588] width 114 height 142
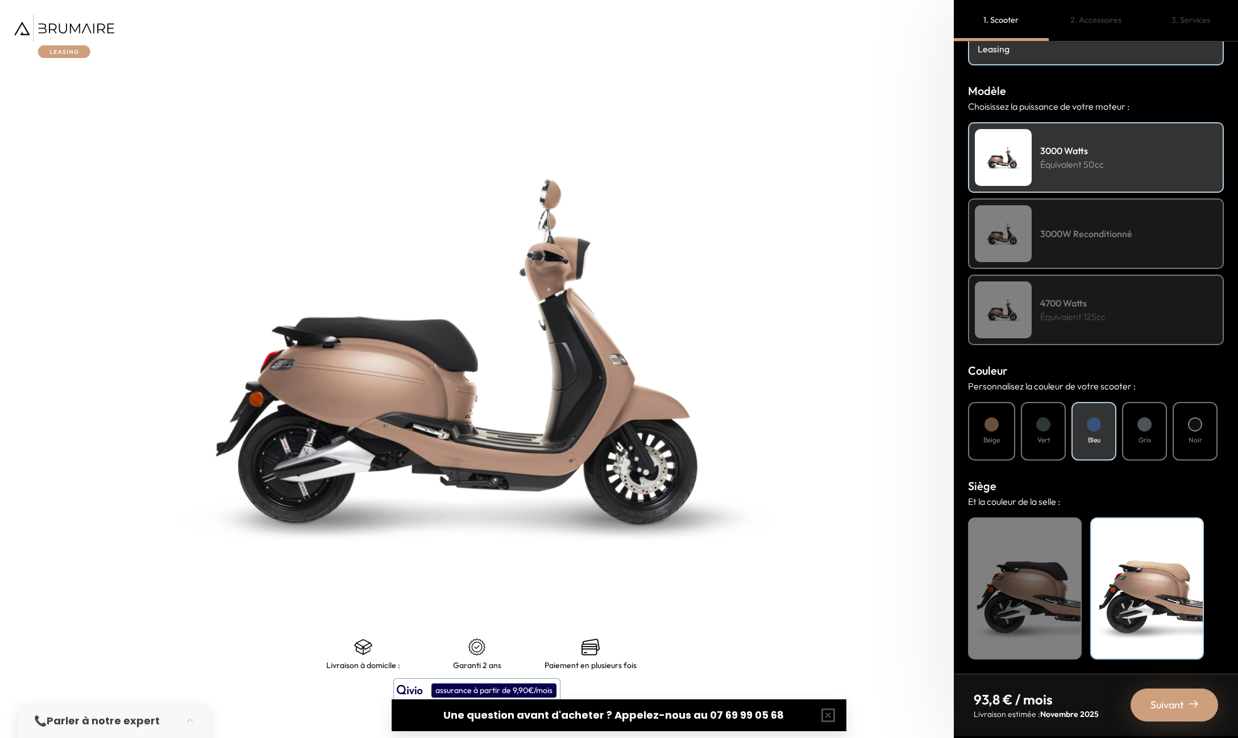
click at [1041, 583] on div "Noir" at bounding box center [1025, 588] width 114 height 142
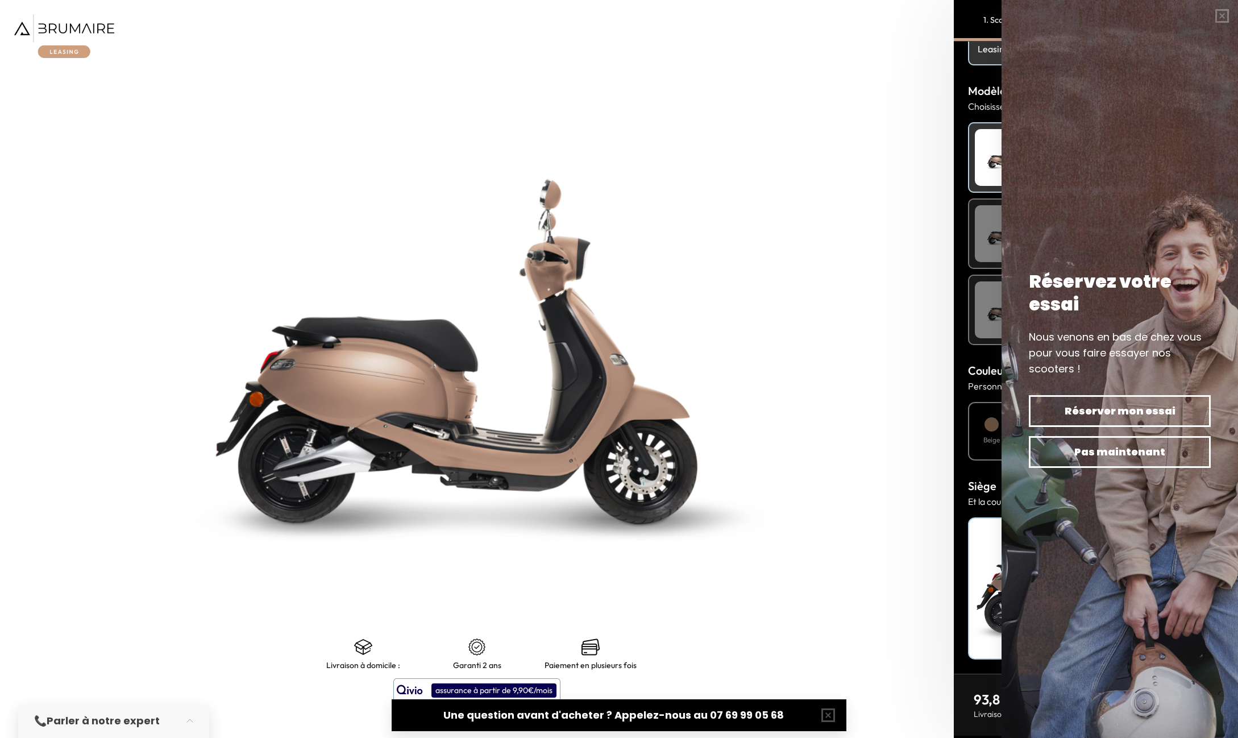
click at [827, 476] on img at bounding box center [477, 351] width 1192 height 922
click at [1224, 16] on button "button" at bounding box center [1222, 16] width 32 height 32
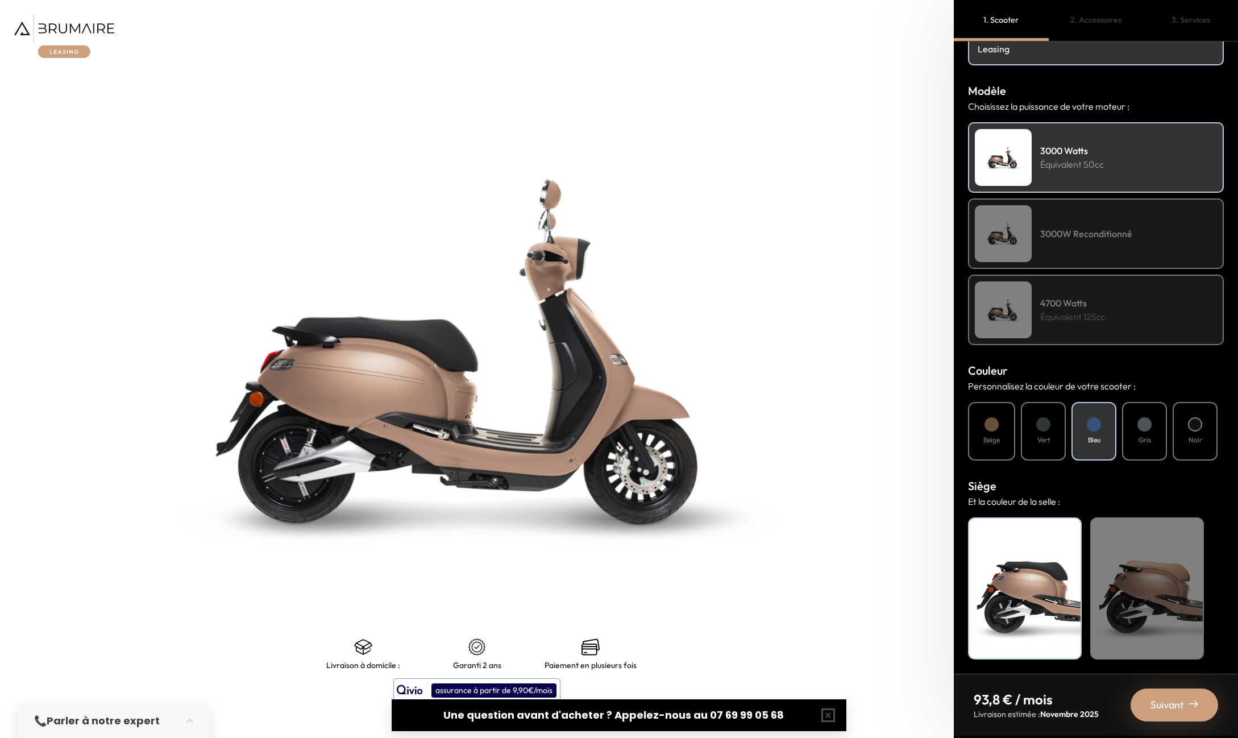
scroll to position [0, 0]
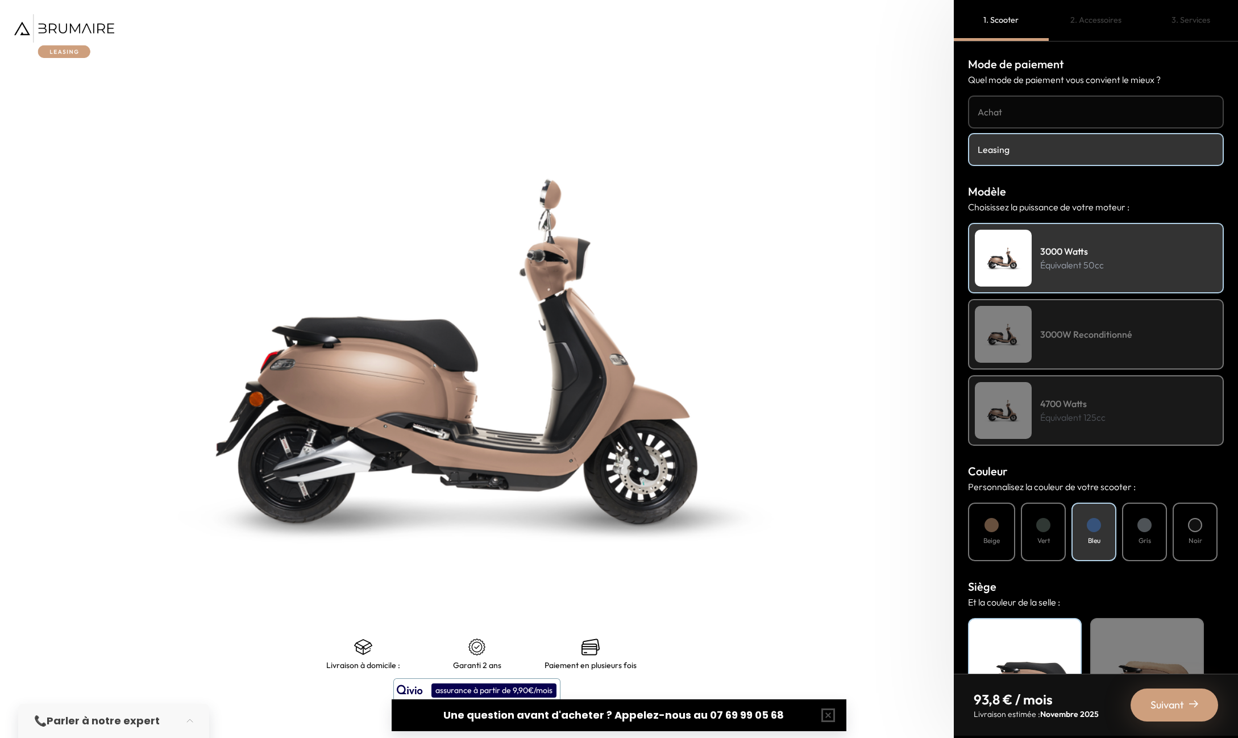
click at [1034, 107] on h4 "Achat" at bounding box center [1096, 112] width 236 height 14
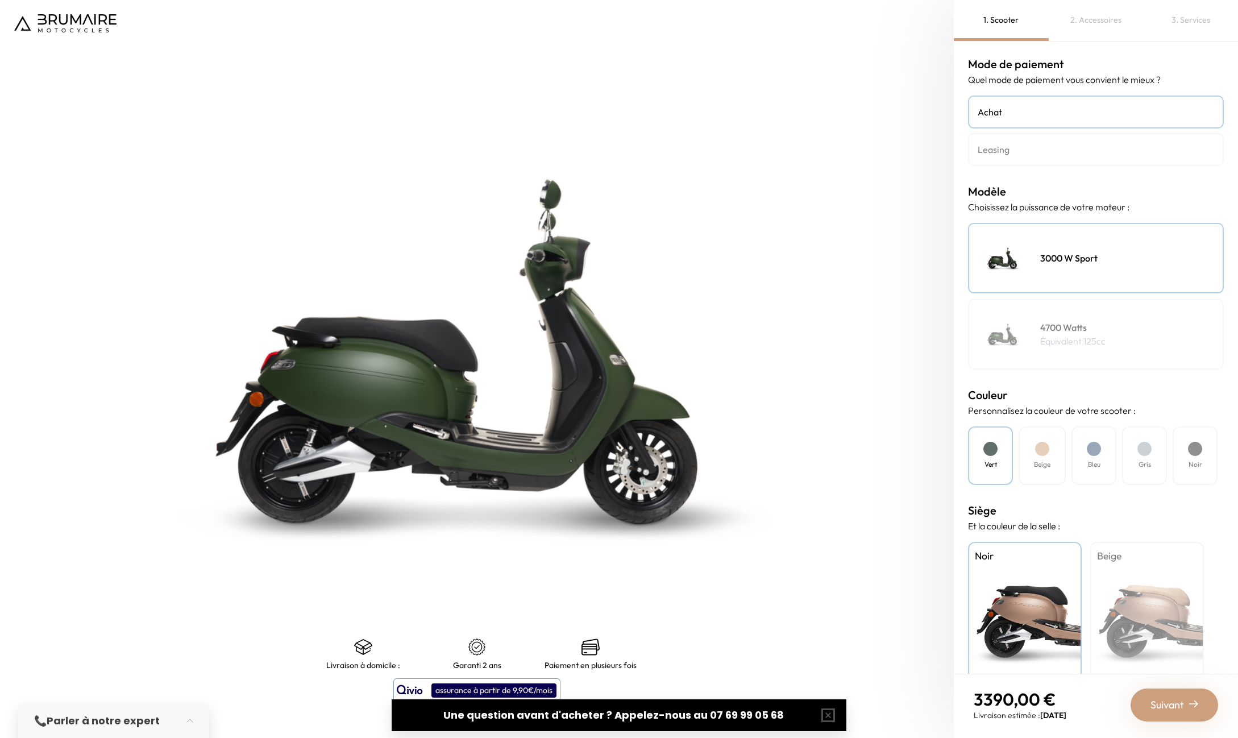
click at [1032, 152] on h4 "Leasing" at bounding box center [1096, 150] width 236 height 14
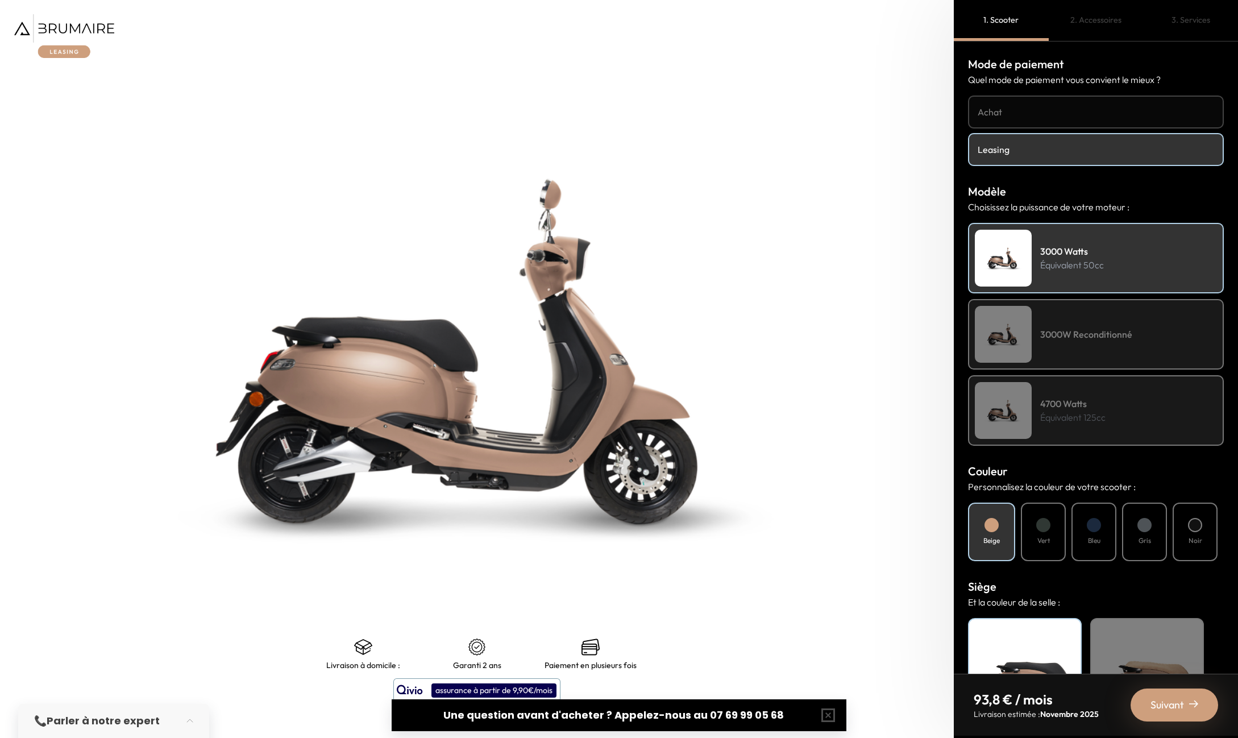
click at [1180, 708] on span "Suivant" at bounding box center [1167, 705] width 34 height 16
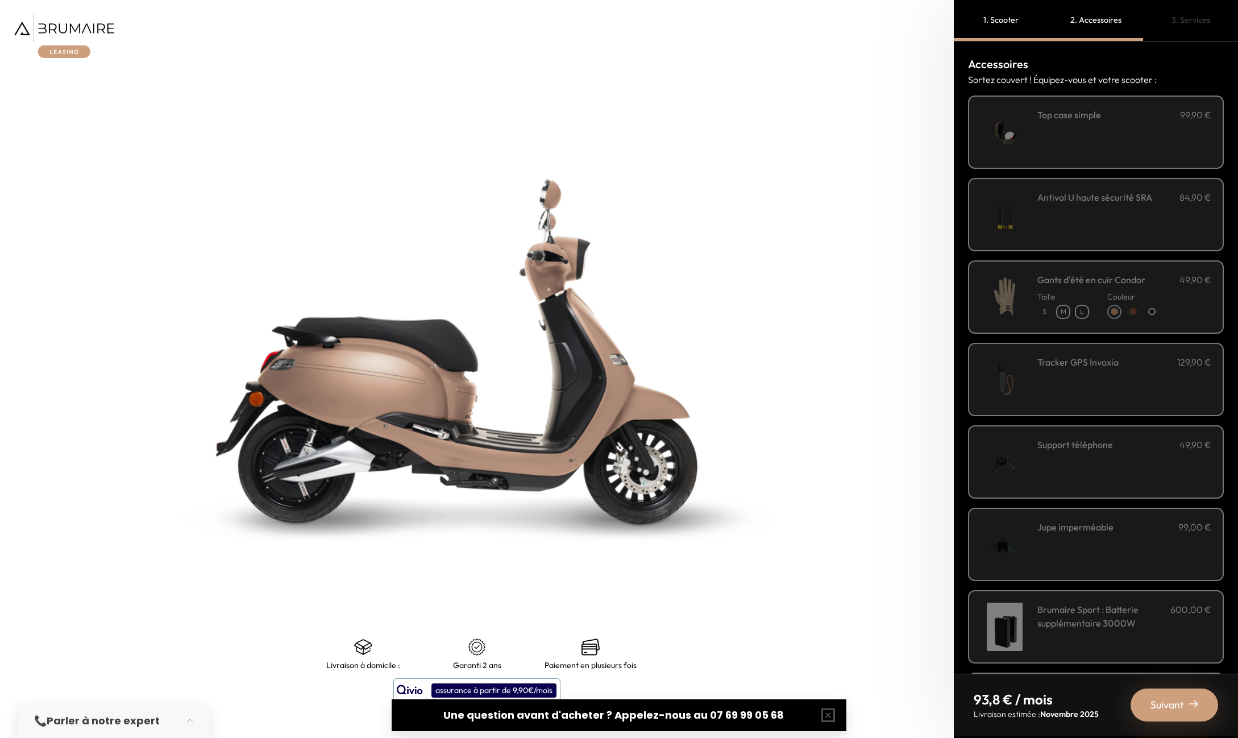
click at [1029, 140] on img at bounding box center [1004, 132] width 48 height 48
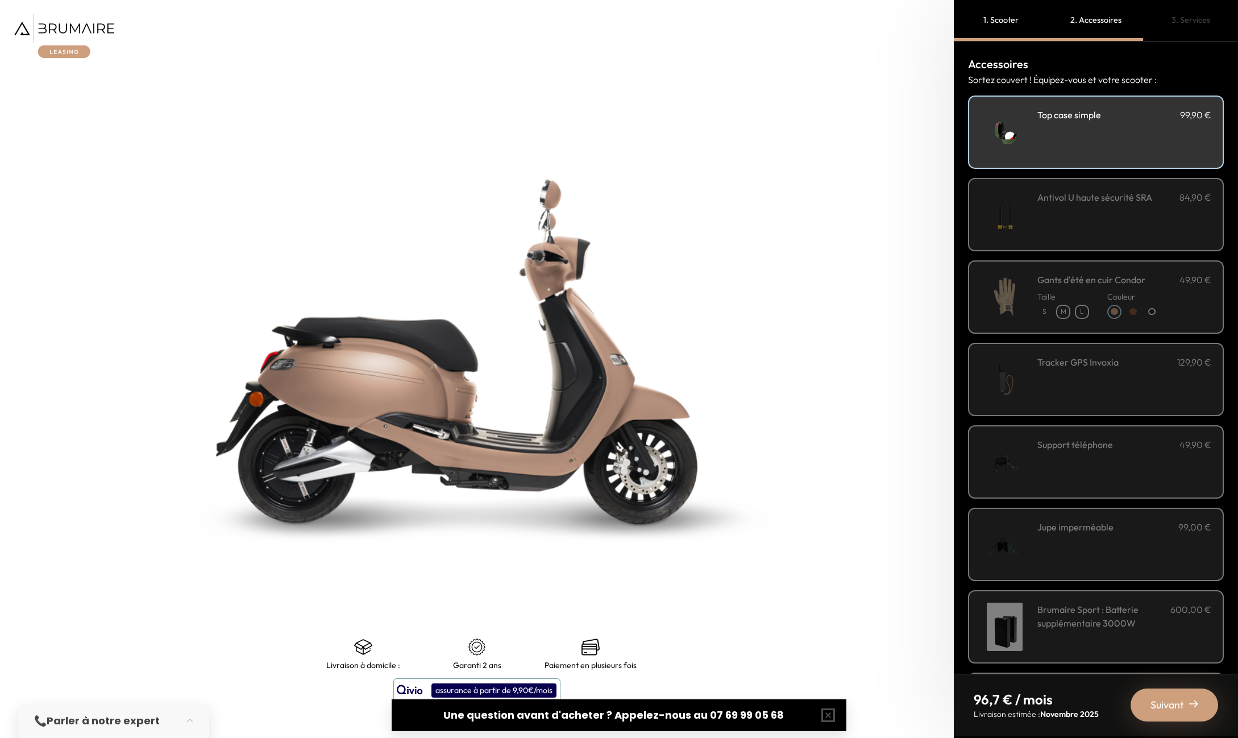
scroll to position [50, 0]
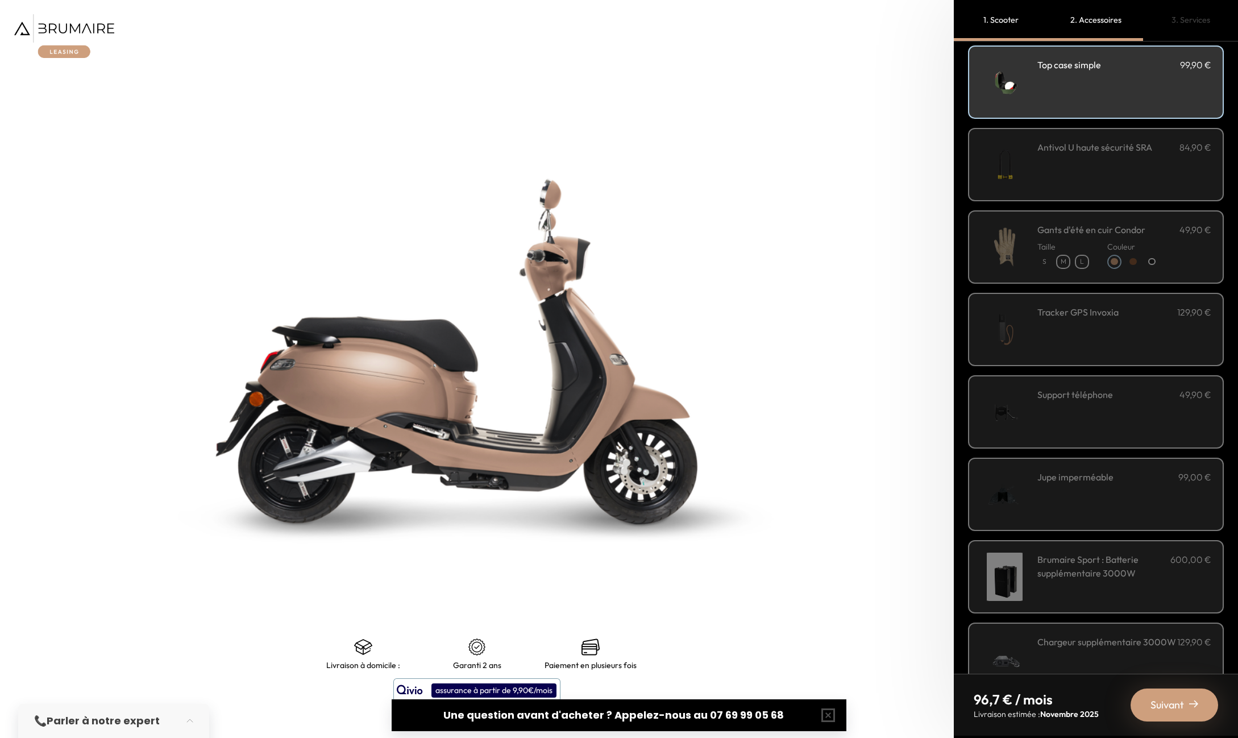
click at [1029, 154] on img at bounding box center [1004, 164] width 48 height 48
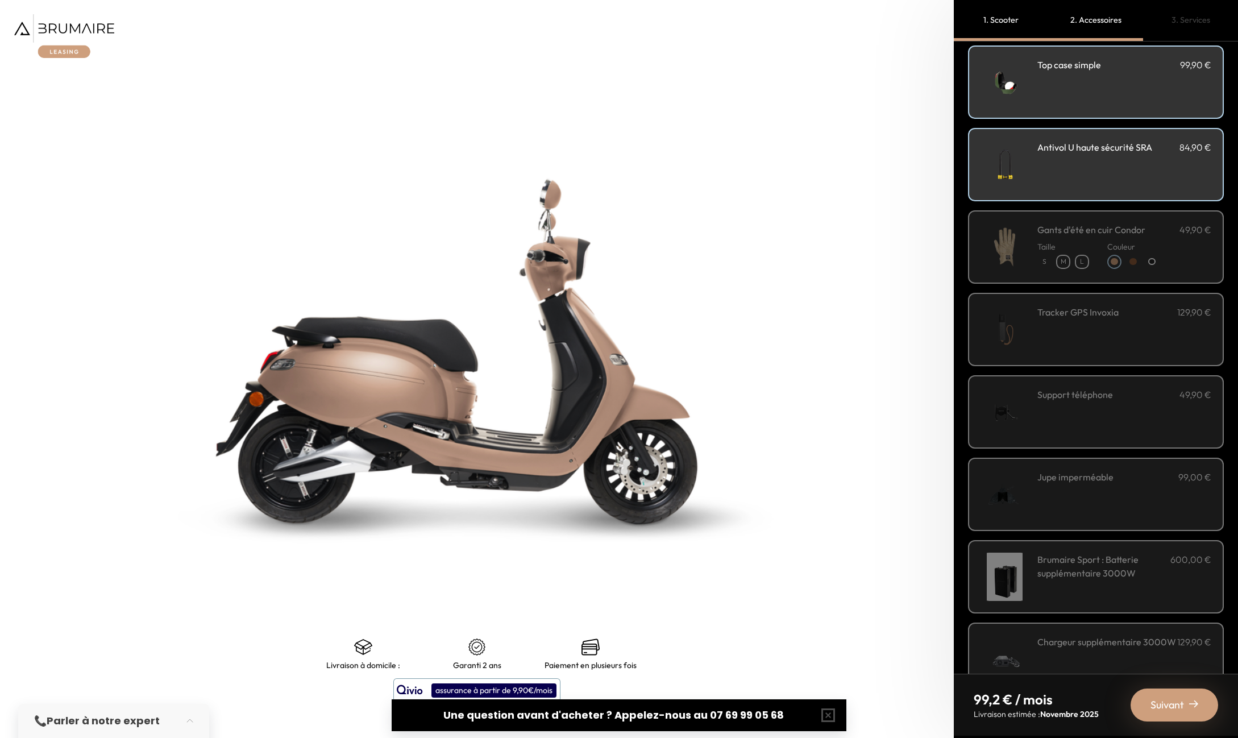
scroll to position [104, 0]
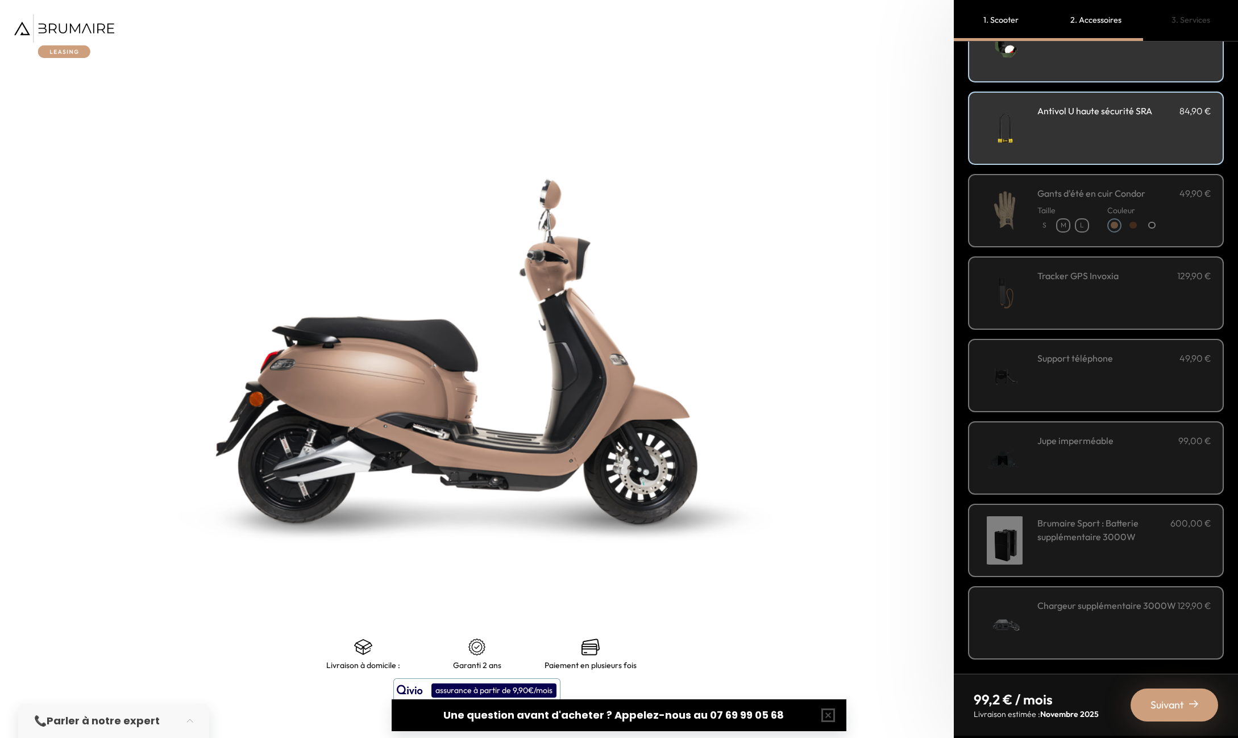
click at [1192, 710] on div "Suivant" at bounding box center [1174, 704] width 88 height 33
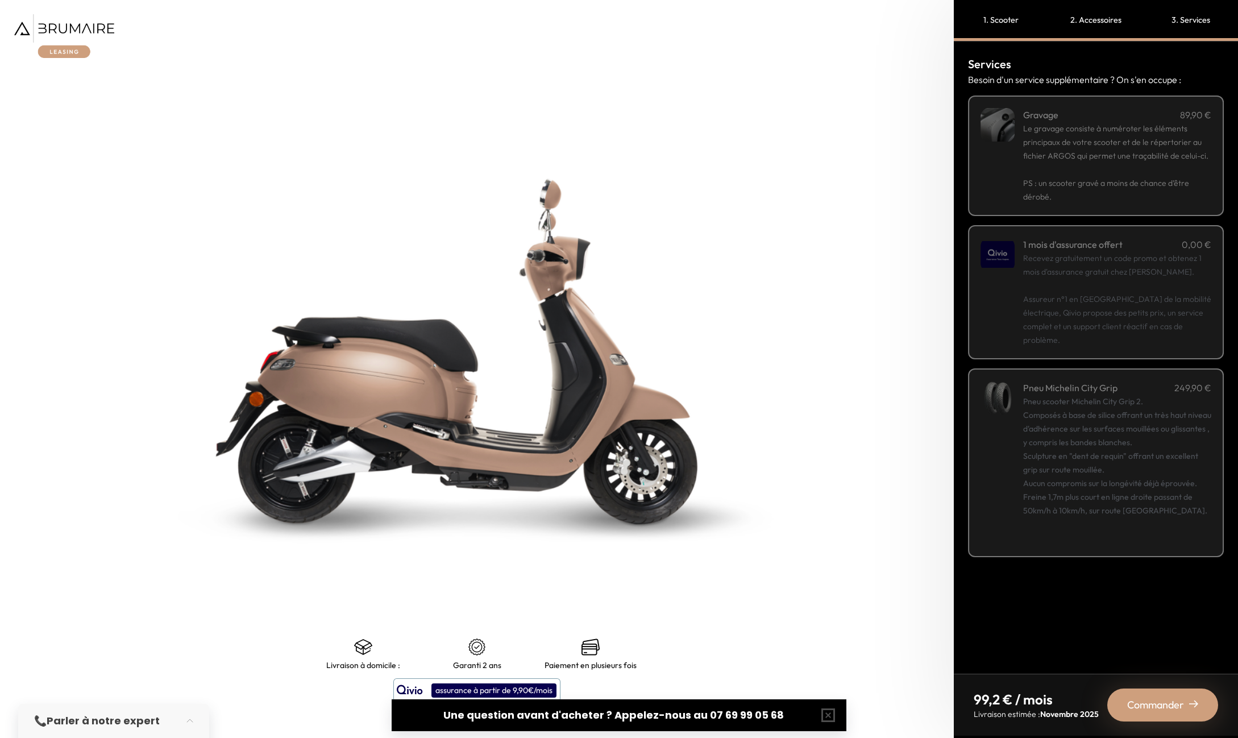
click at [1073, 161] on p "Le gravage consiste à numéroter les éléments principaux de votre scooter et de …" at bounding box center [1117, 142] width 188 height 41
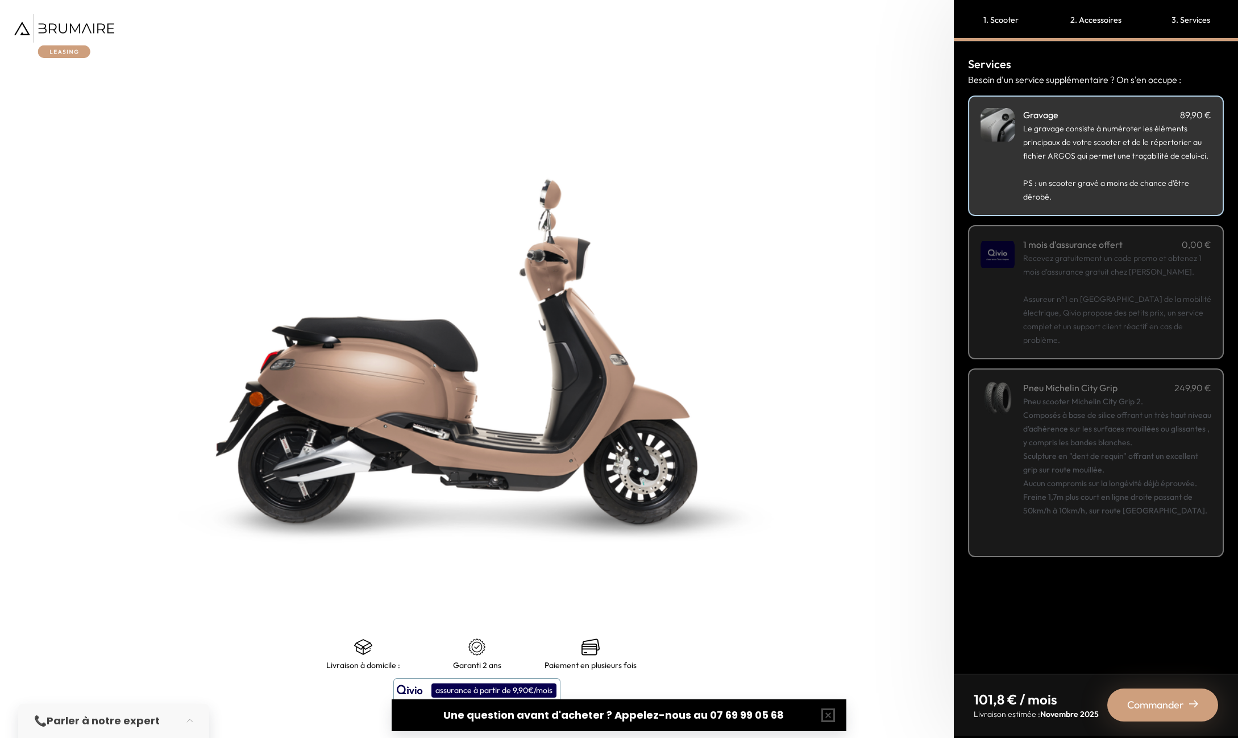
click at [73, 34] on img at bounding box center [64, 36] width 100 height 44
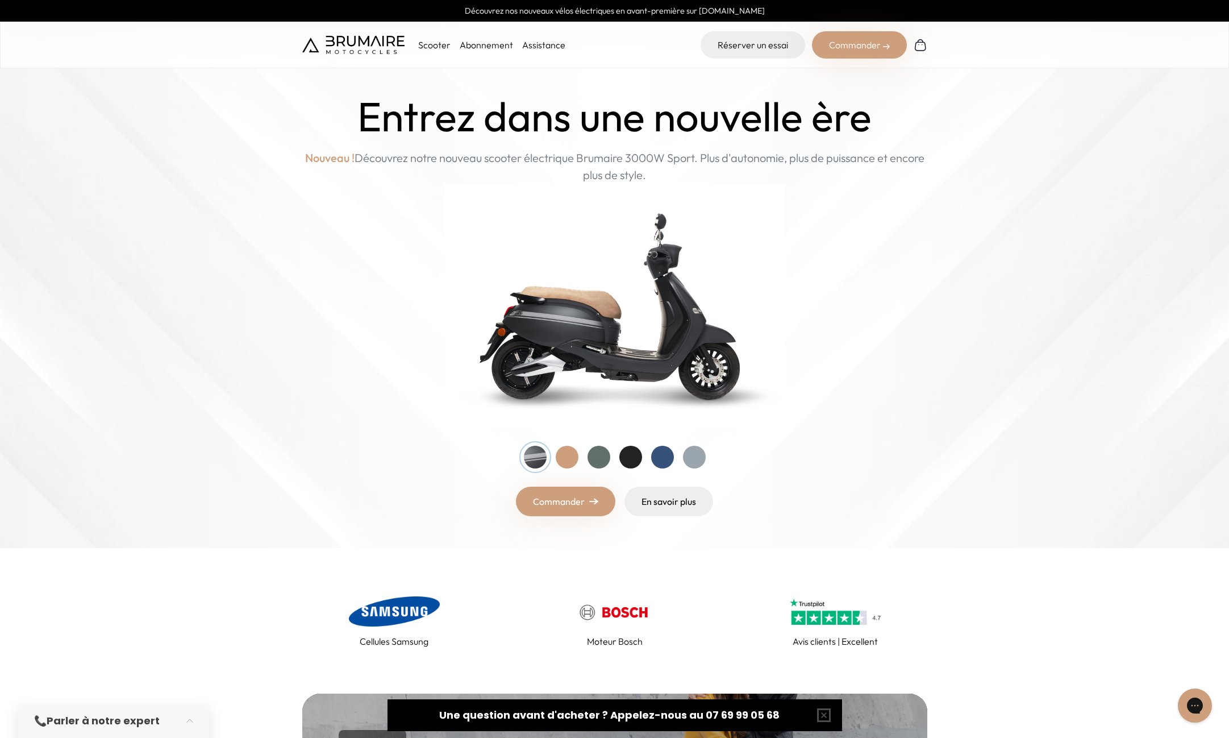
click at [435, 43] on p "Scooter" at bounding box center [434, 45] width 32 height 14
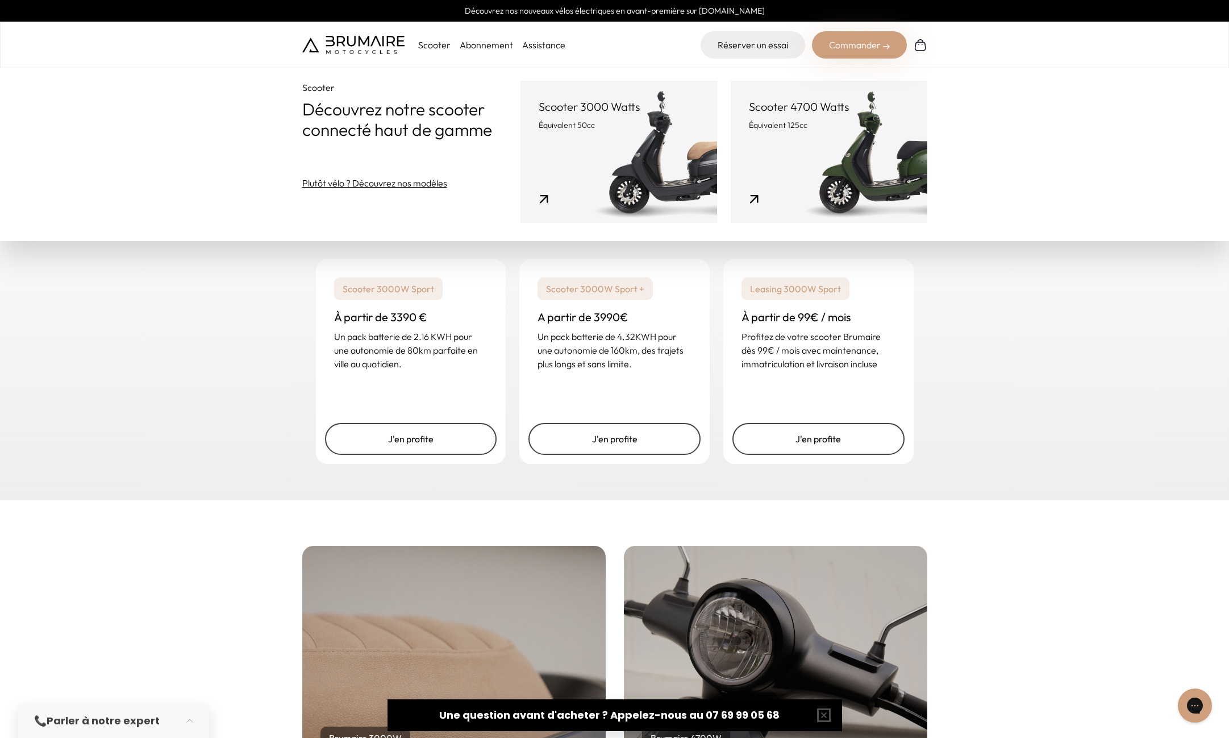
scroll to position [1465, 0]
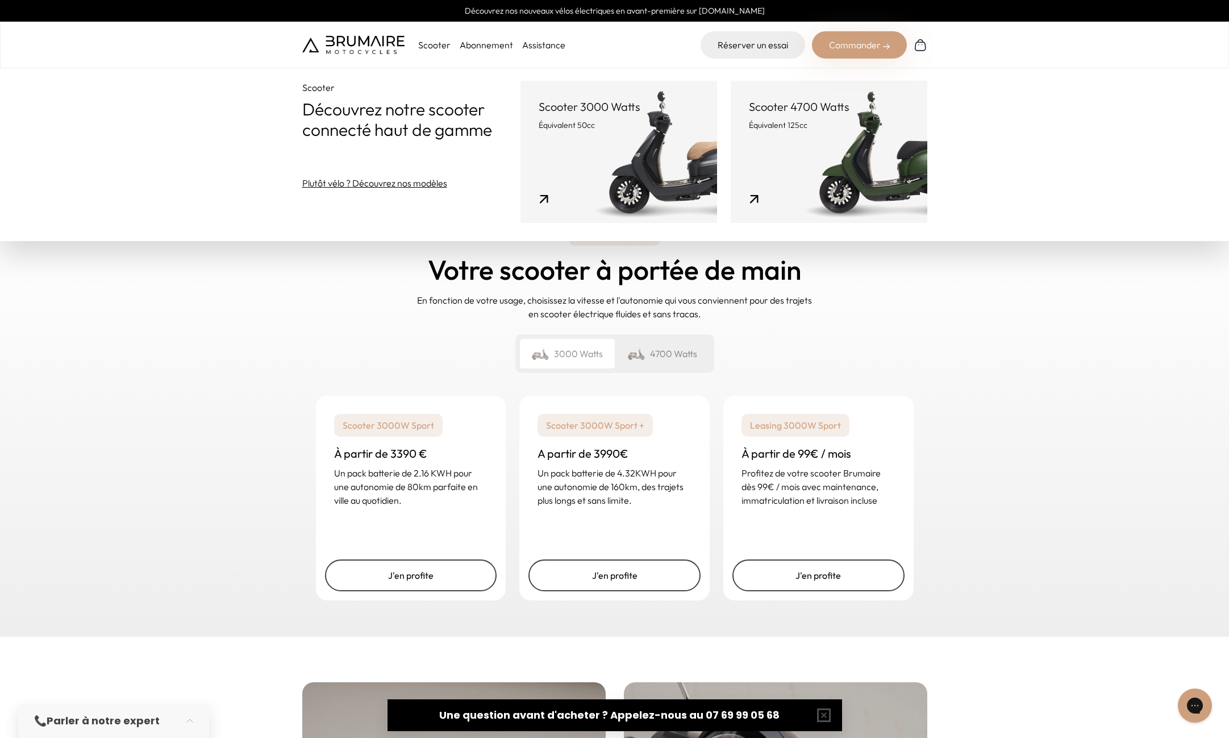
click at [685, 350] on div "4700 Watts" at bounding box center [662, 354] width 95 height 30
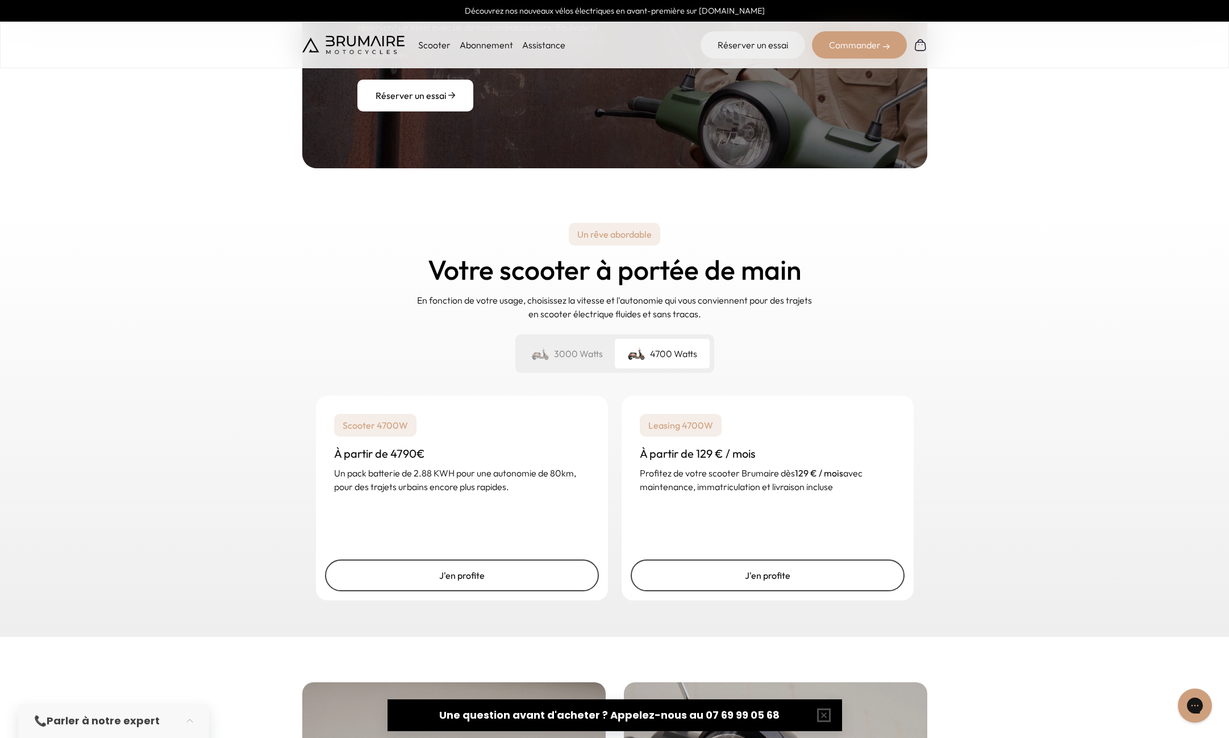
click at [585, 353] on div "3000 Watts" at bounding box center [567, 354] width 95 height 30
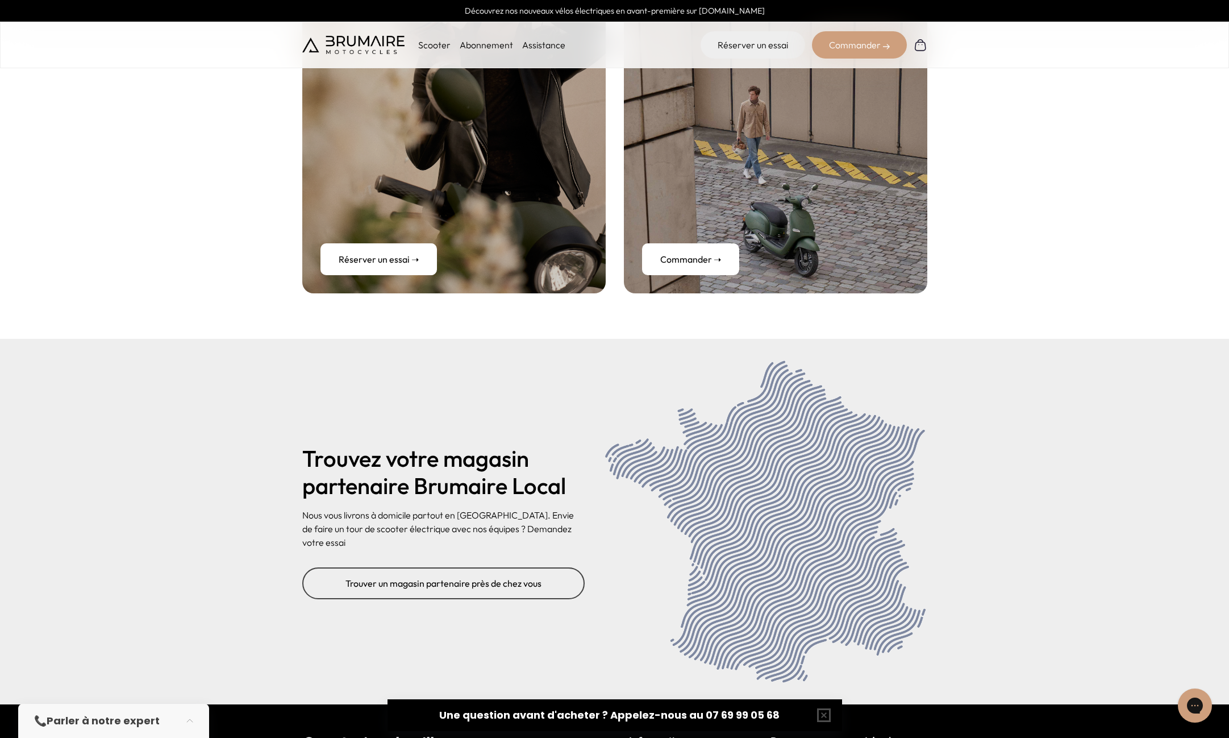
scroll to position [4418, 0]
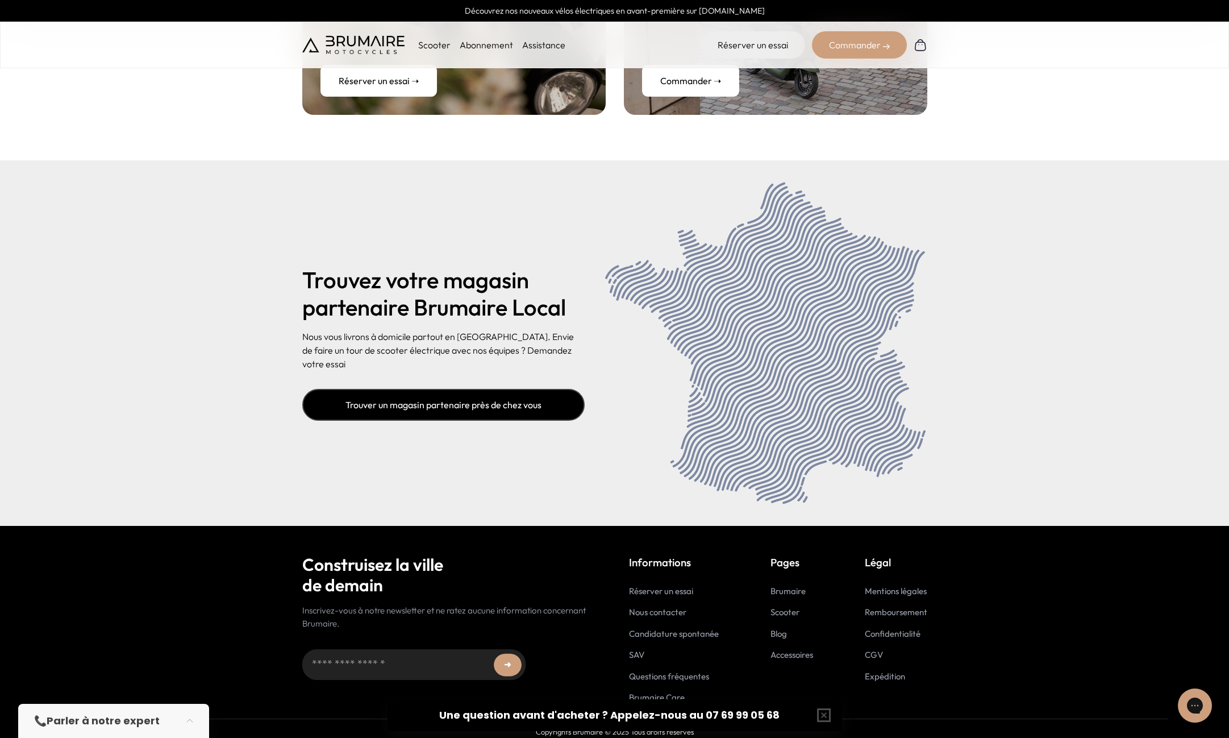
click at [469, 394] on link "Trouver un magasin partenaire près de chez vous" at bounding box center [443, 405] width 282 height 32
click at [475, 392] on link "Trouver un magasin partenaire près de chez vous" at bounding box center [443, 405] width 282 height 32
click at [407, 389] on link "Trouver un magasin partenaire près de chez vous" at bounding box center [443, 405] width 282 height 32
click at [408, 389] on link "Trouver un magasin partenaire près de chez vous" at bounding box center [443, 405] width 282 height 32
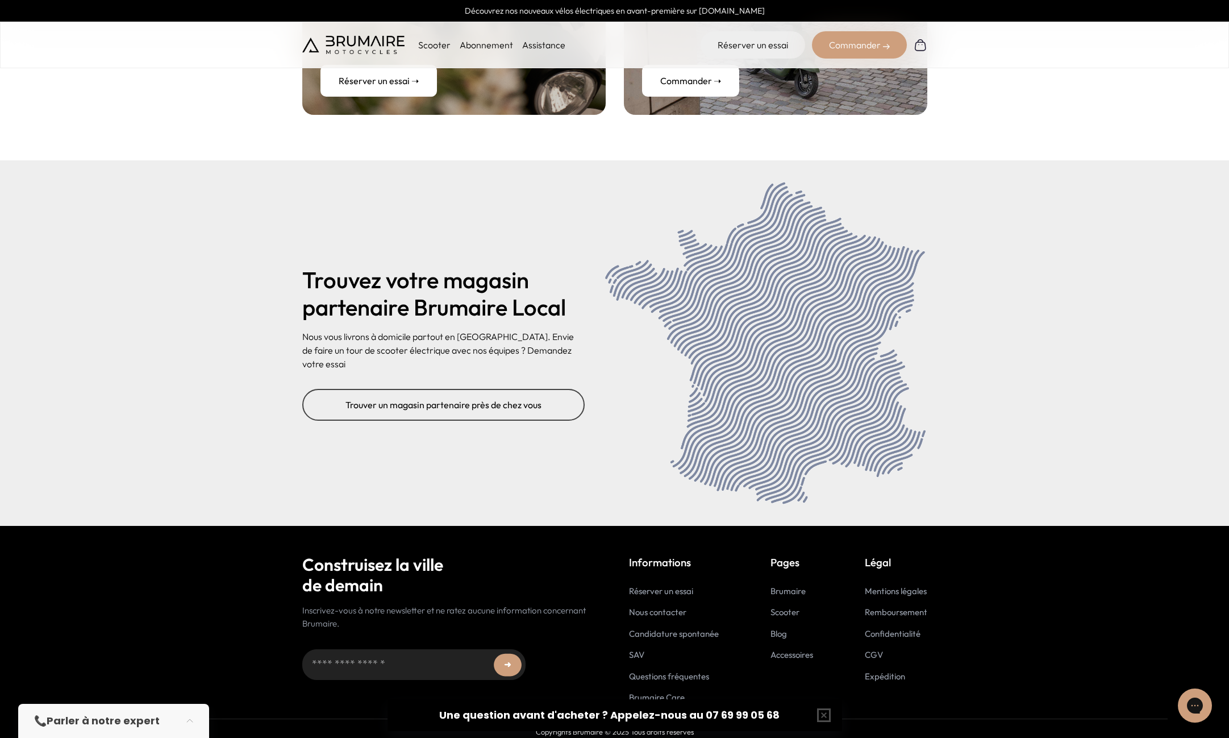
click at [795, 301] on img at bounding box center [765, 342] width 325 height 329
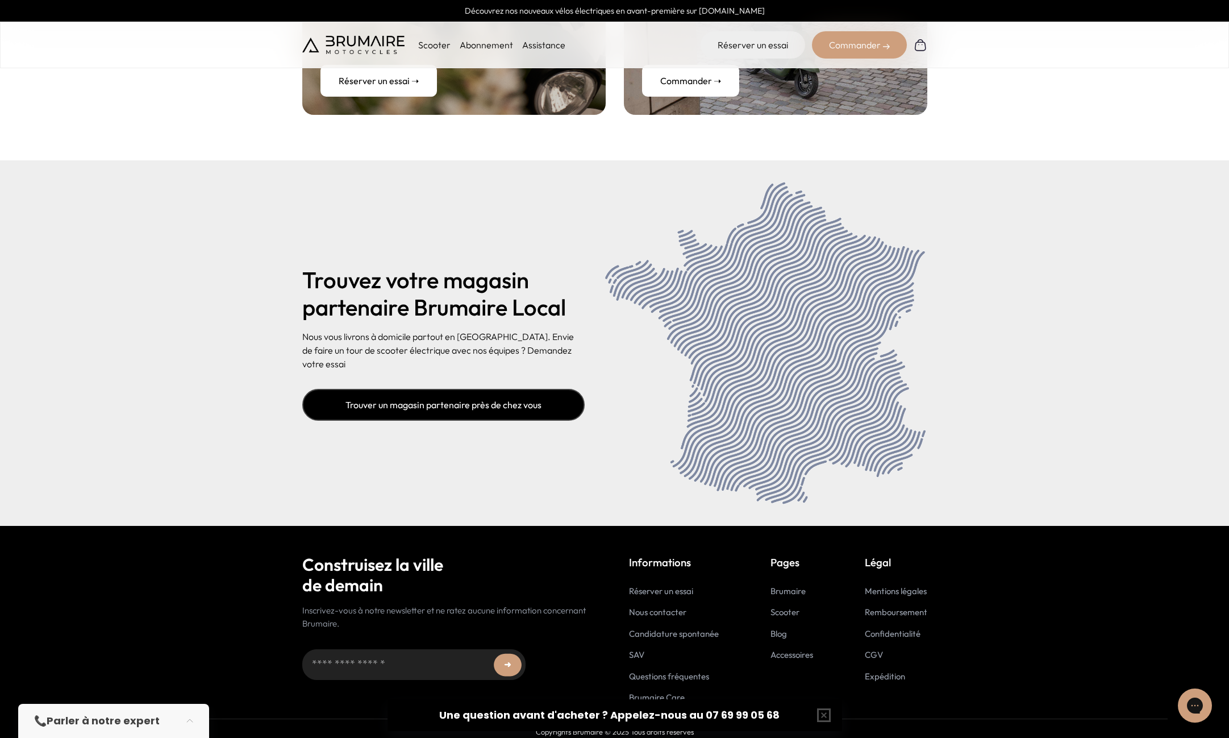
click at [465, 389] on link "Trouver un magasin partenaire près de chez vous" at bounding box center [443, 405] width 282 height 32
click at [472, 396] on link "Trouver un magasin partenaire près de chez vous" at bounding box center [443, 405] width 282 height 32
click at [473, 400] on link "Trouver un magasin partenaire près de chez vous" at bounding box center [443, 405] width 282 height 32
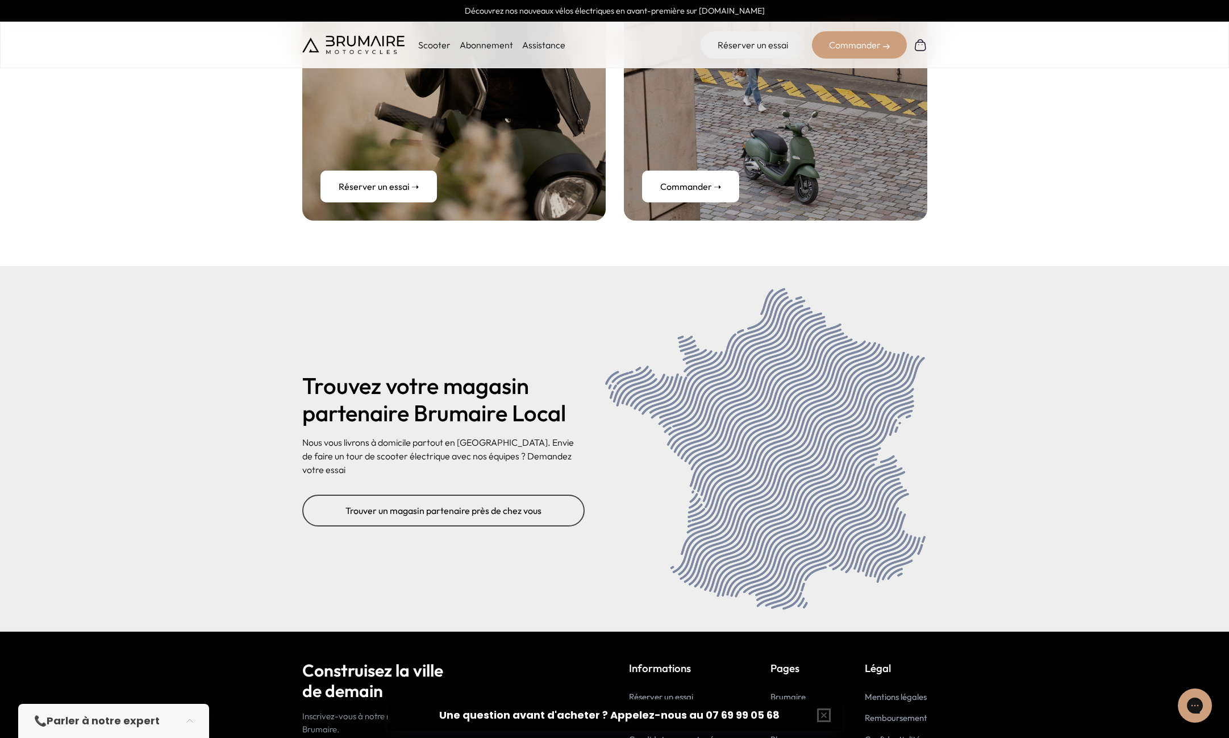
scroll to position [4216, 0]
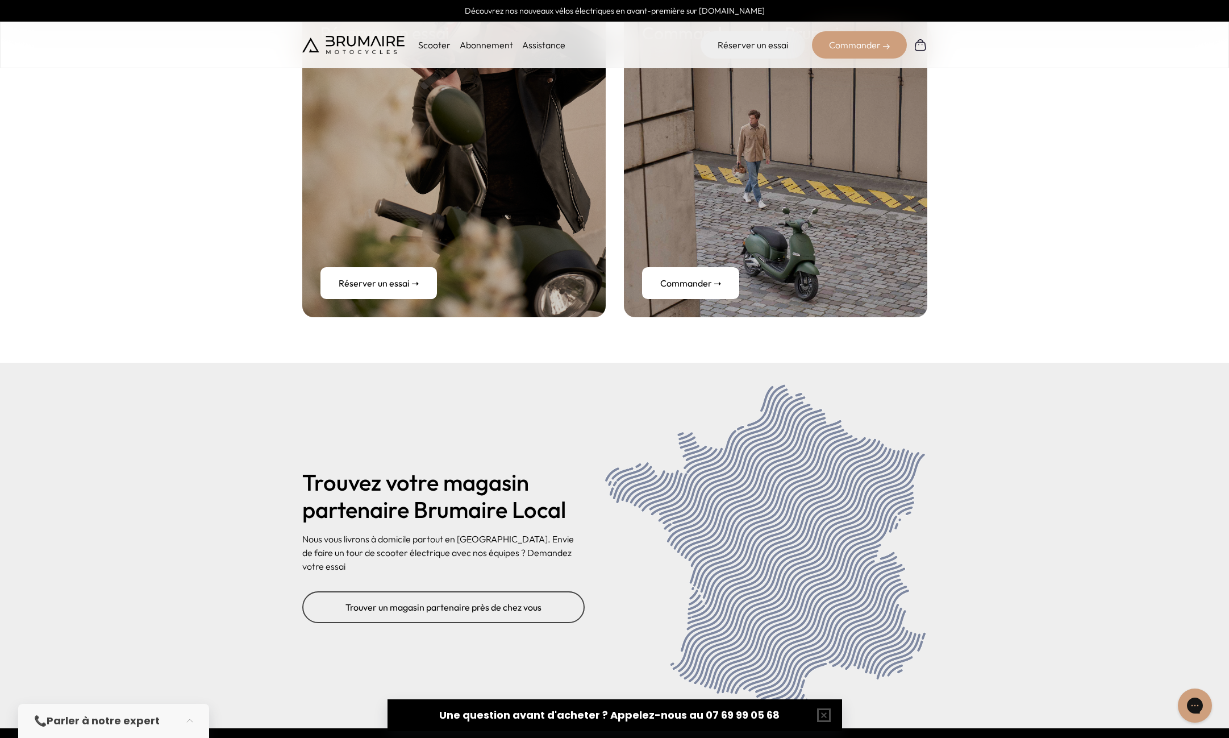
click at [700, 272] on link "Commander ➝" at bounding box center [690, 283] width 97 height 32
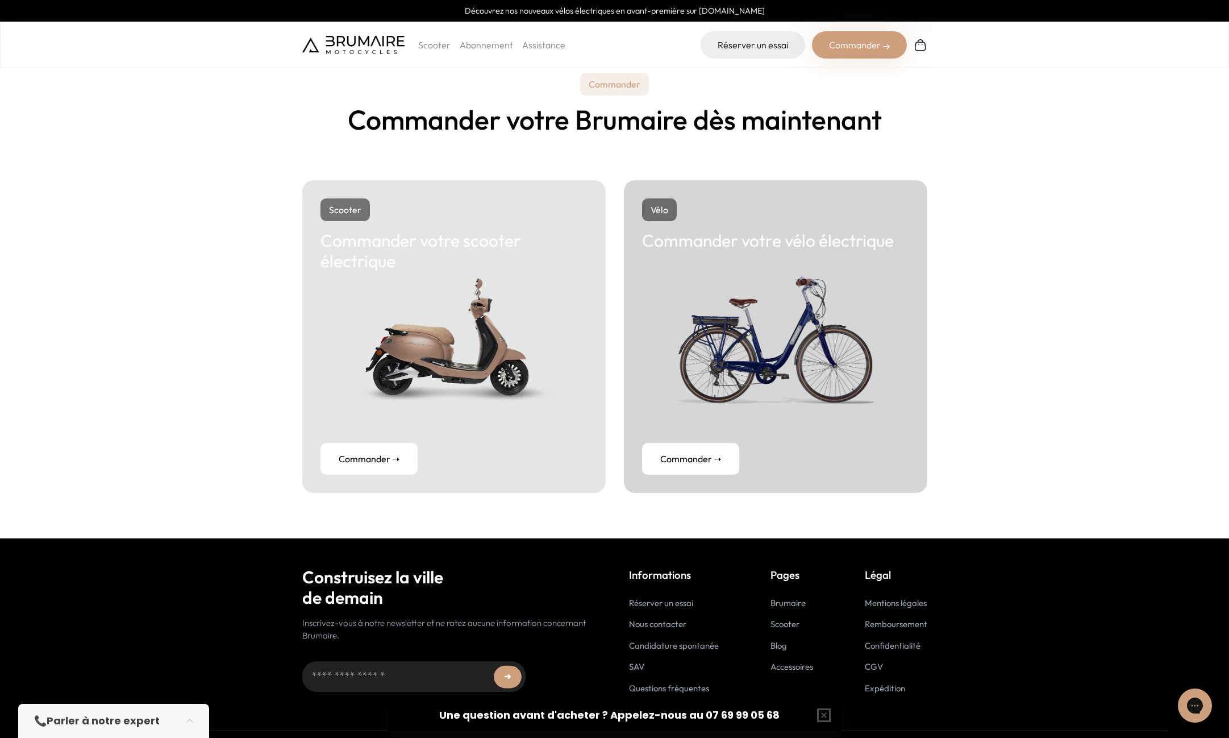
click at [372, 460] on link "Commander ➝" at bounding box center [369, 459] width 97 height 32
